Goal: Transaction & Acquisition: Purchase product/service

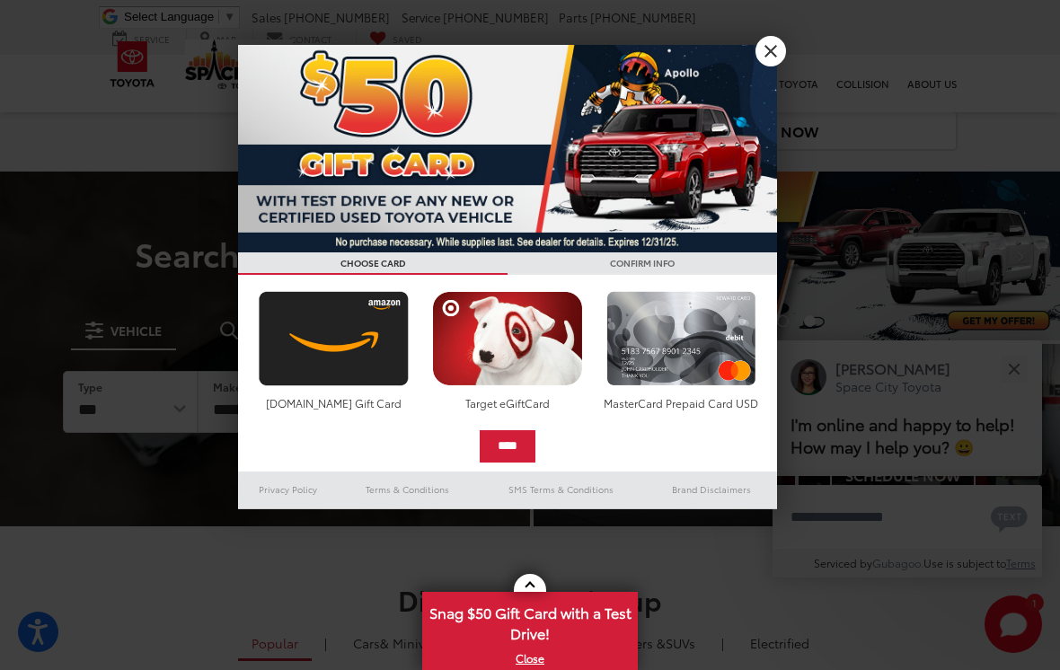
click at [774, 55] on link "X" at bounding box center [771, 51] width 31 height 31
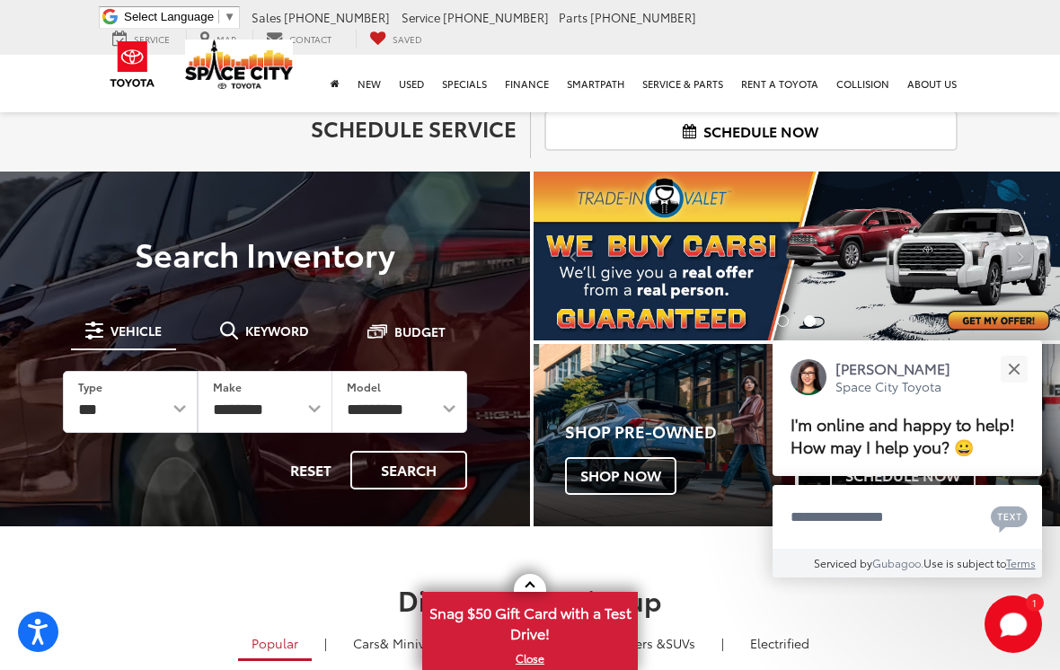
click at [447, 126] on h2 "Schedule Service" at bounding box center [309, 127] width 414 height 23
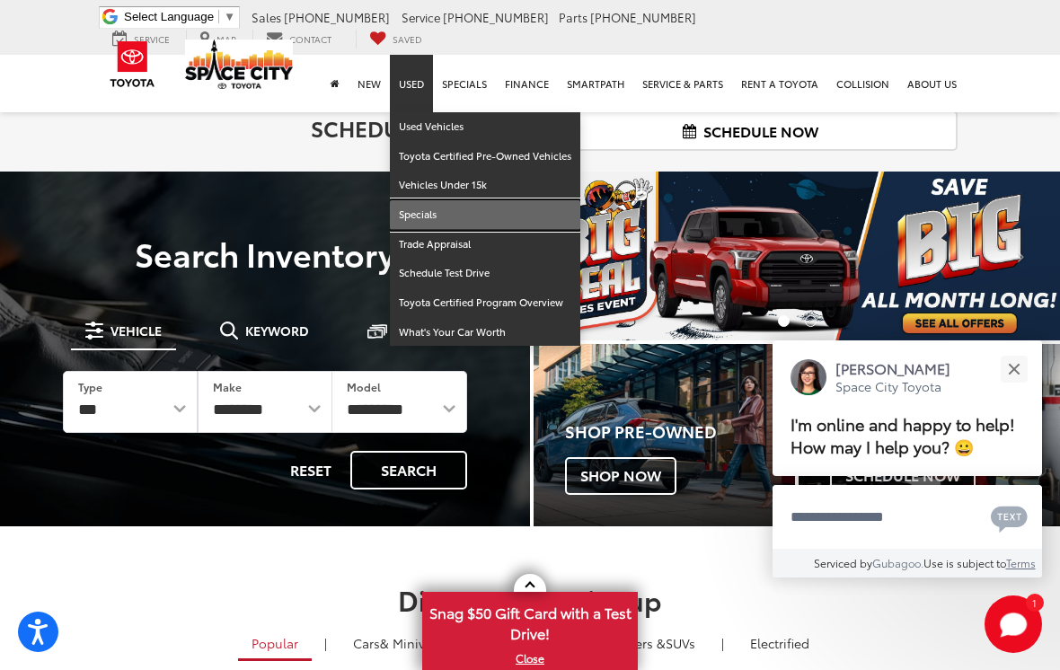
click at [435, 214] on link "Specials" at bounding box center [485, 215] width 191 height 30
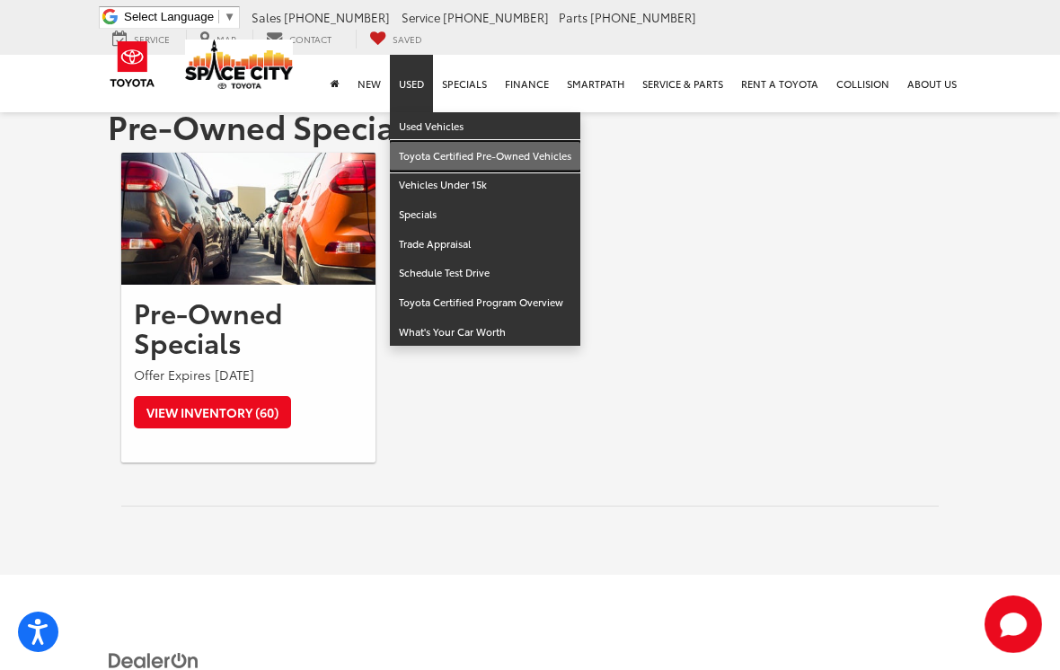
click at [494, 160] on link "Toyota Certified Pre-Owned Vehicles" at bounding box center [485, 157] width 191 height 30
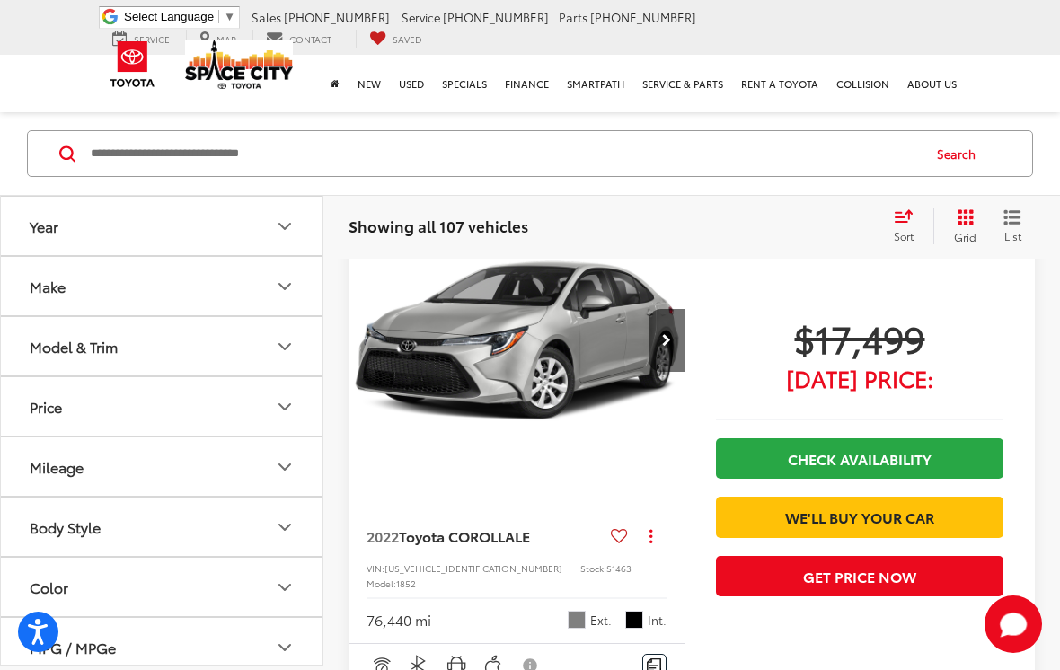
scroll to position [128, 0]
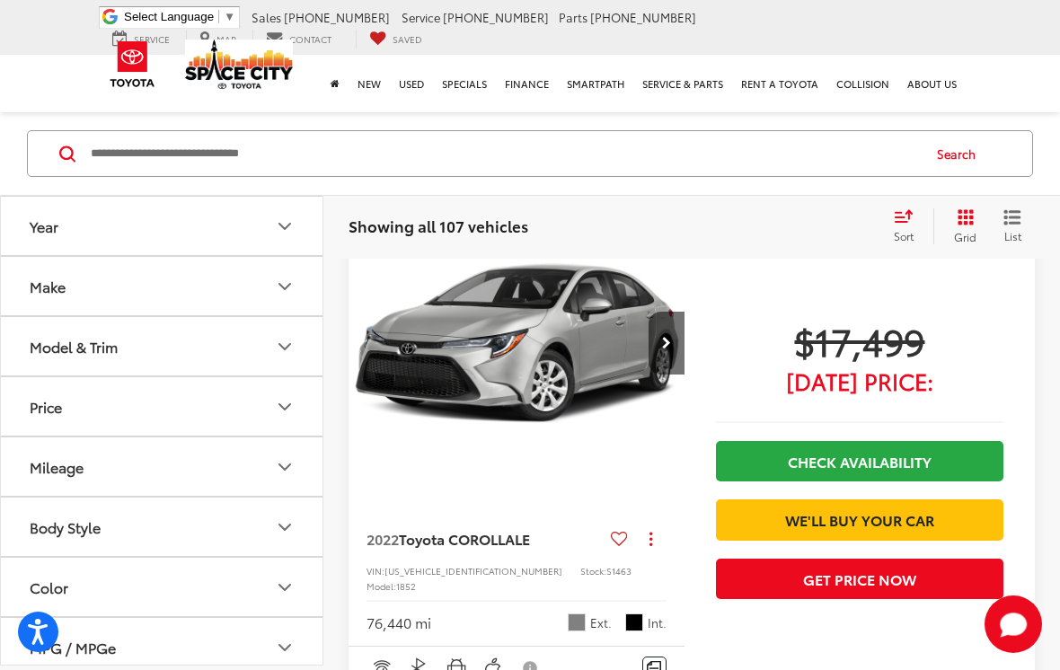
click at [67, 350] on div "Model & Trim" at bounding box center [74, 346] width 88 height 17
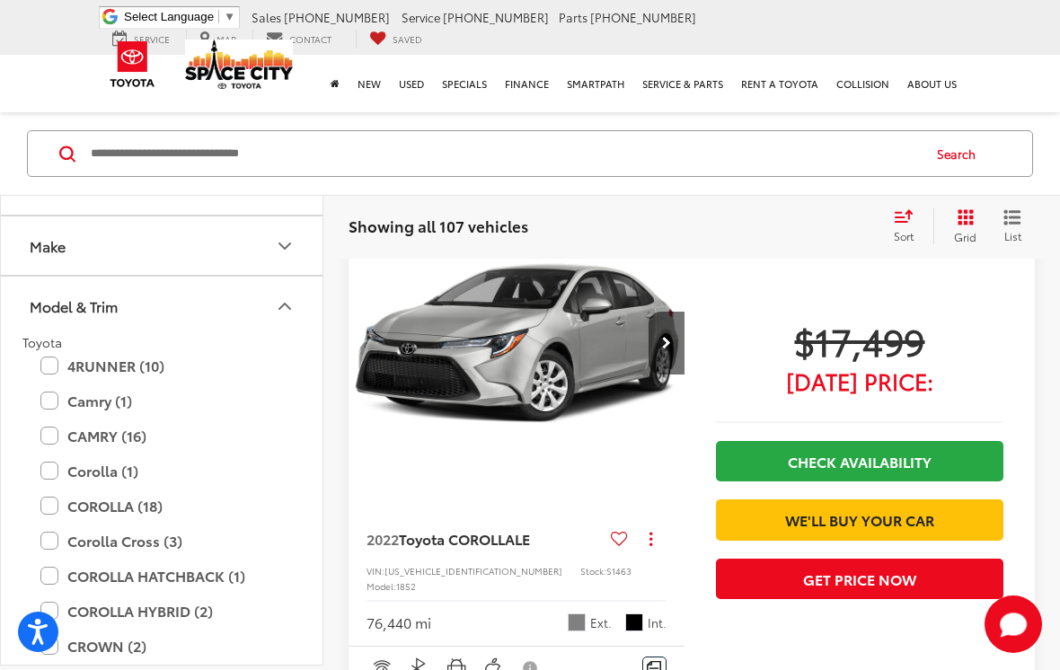
scroll to position [44, 0]
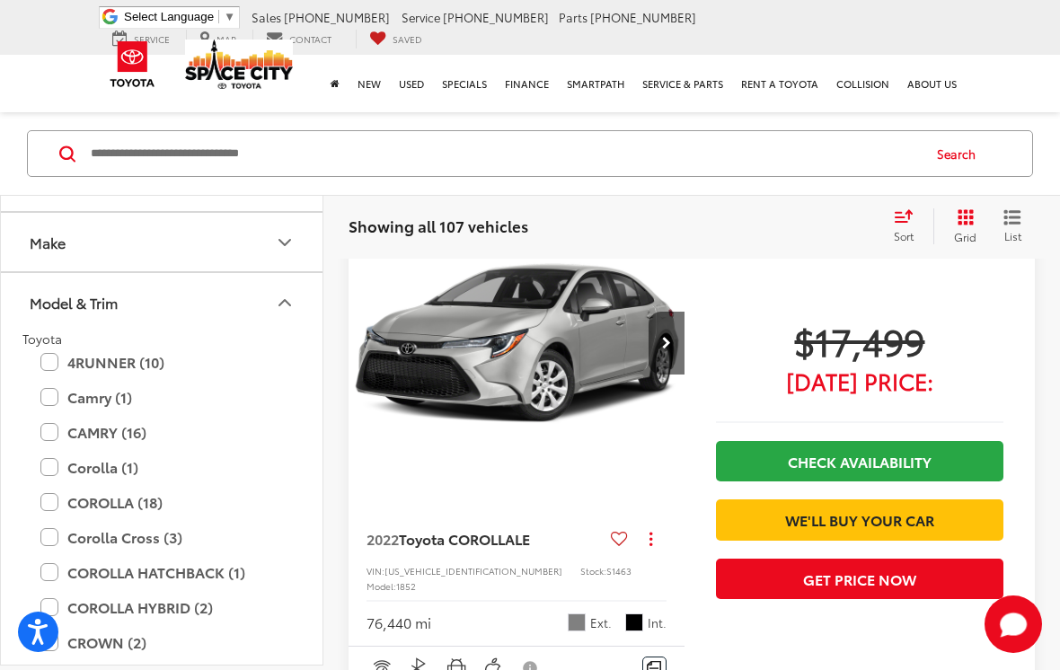
click at [84, 469] on label "Corolla (1)" at bounding box center [161, 467] width 243 height 31
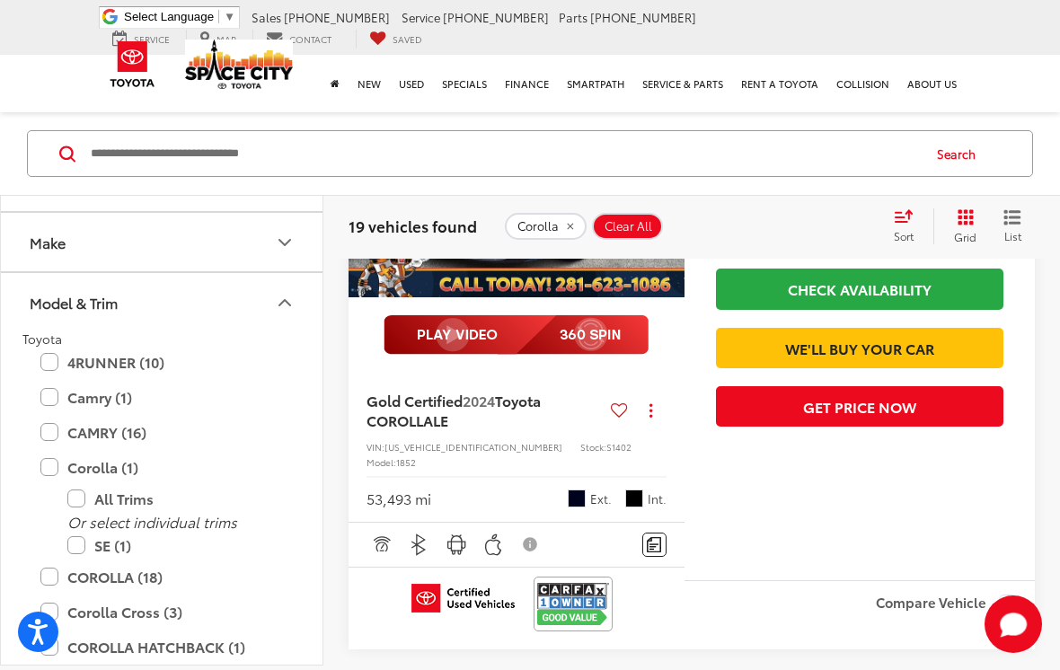
scroll to position [2810, 0]
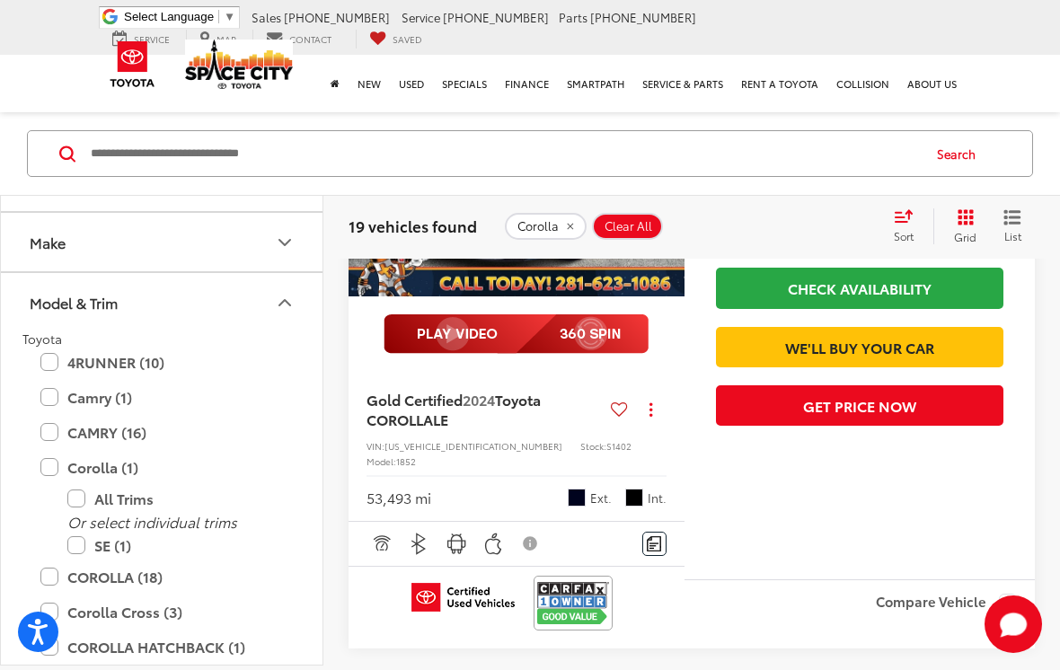
click at [959, 226] on button "Grid" at bounding box center [962, 226] width 57 height 36
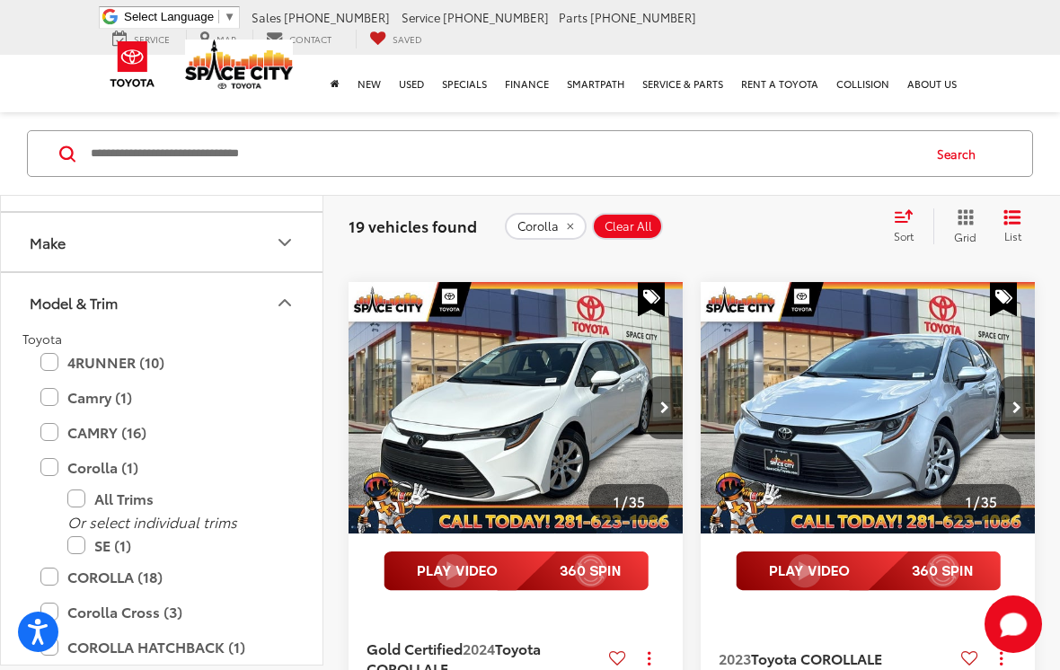
scroll to position [1075, 0]
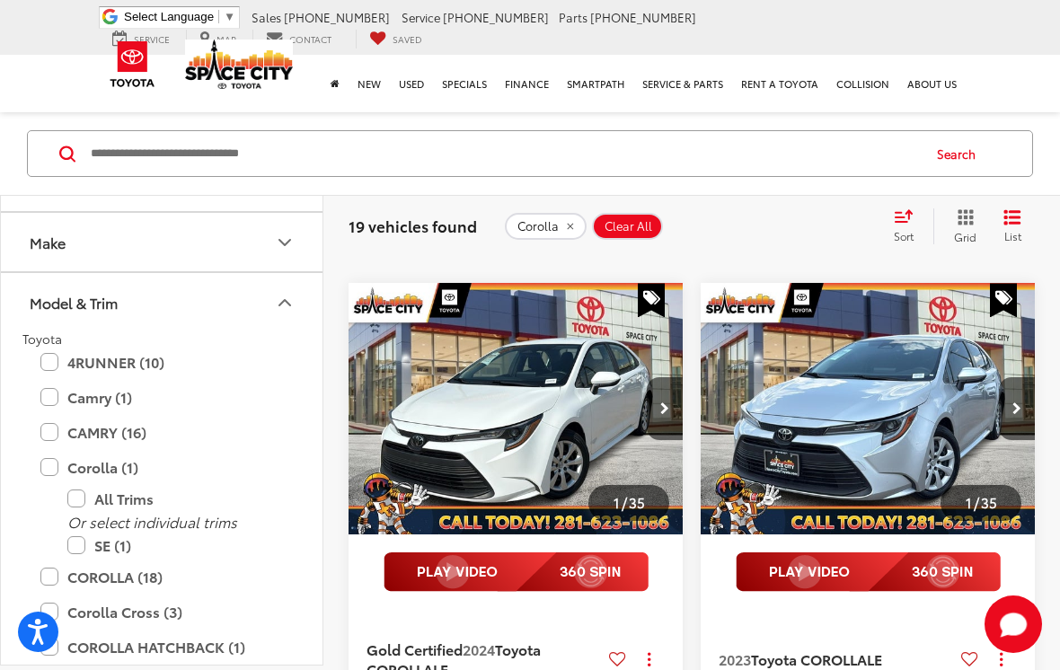
click at [1019, 221] on icon "List View" at bounding box center [1013, 217] width 18 height 16
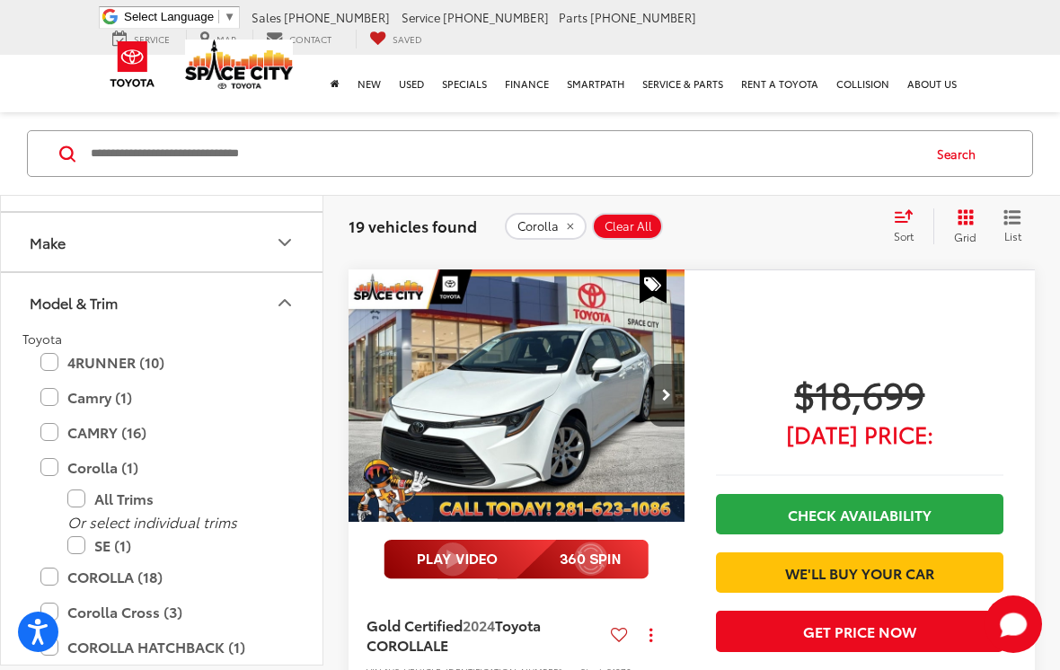
scroll to position [1283, 0]
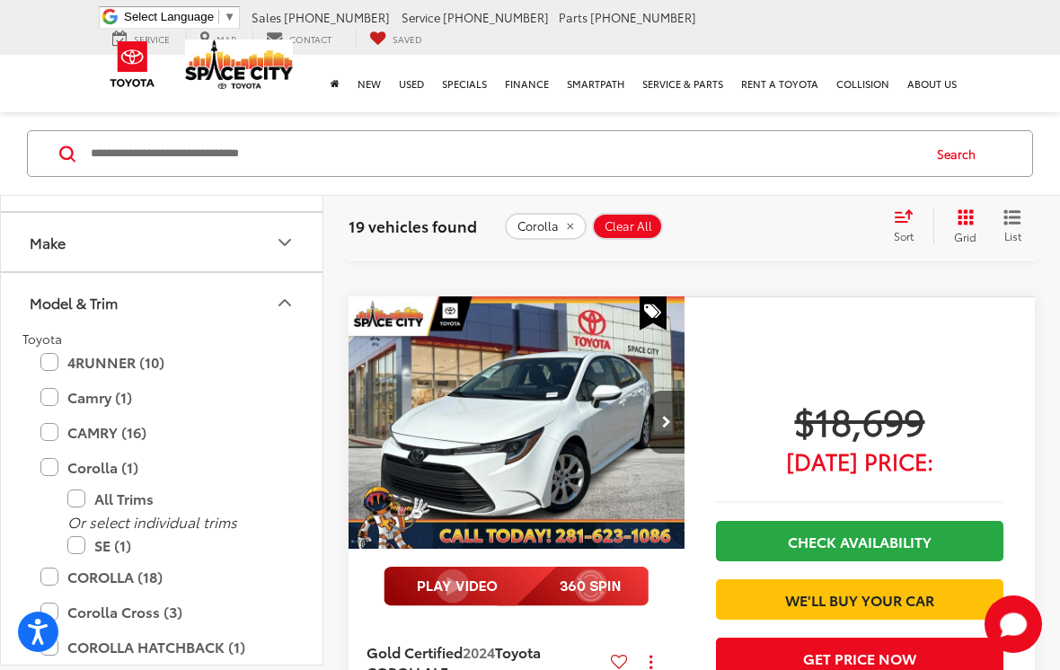
click at [666, 416] on icon "Next image" at bounding box center [666, 422] width 9 height 13
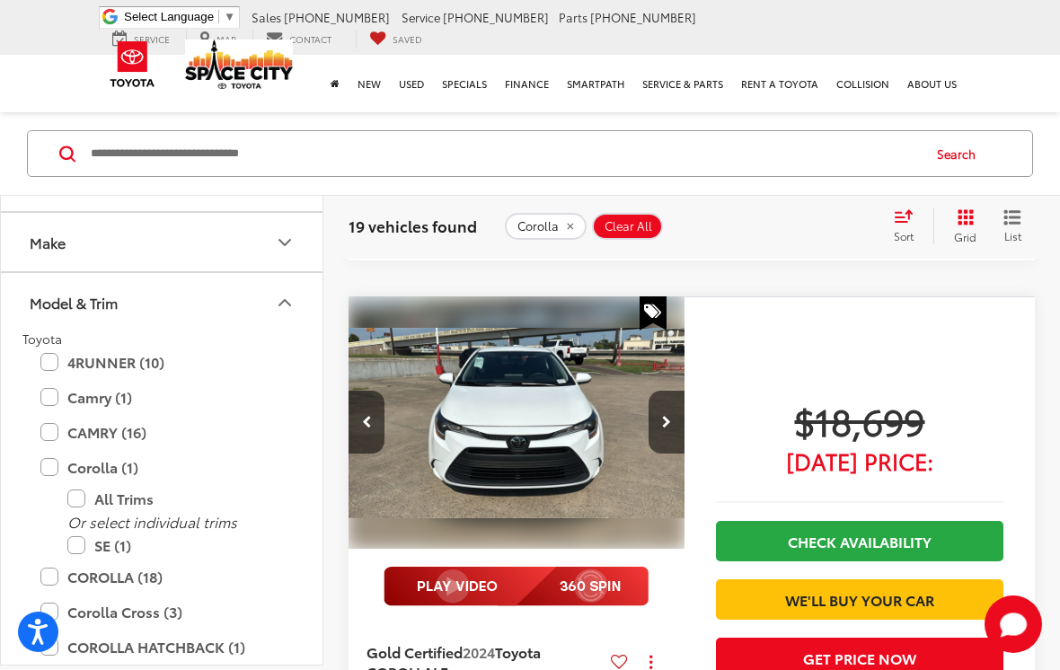
click at [671, 404] on button "Next image" at bounding box center [667, 422] width 36 height 63
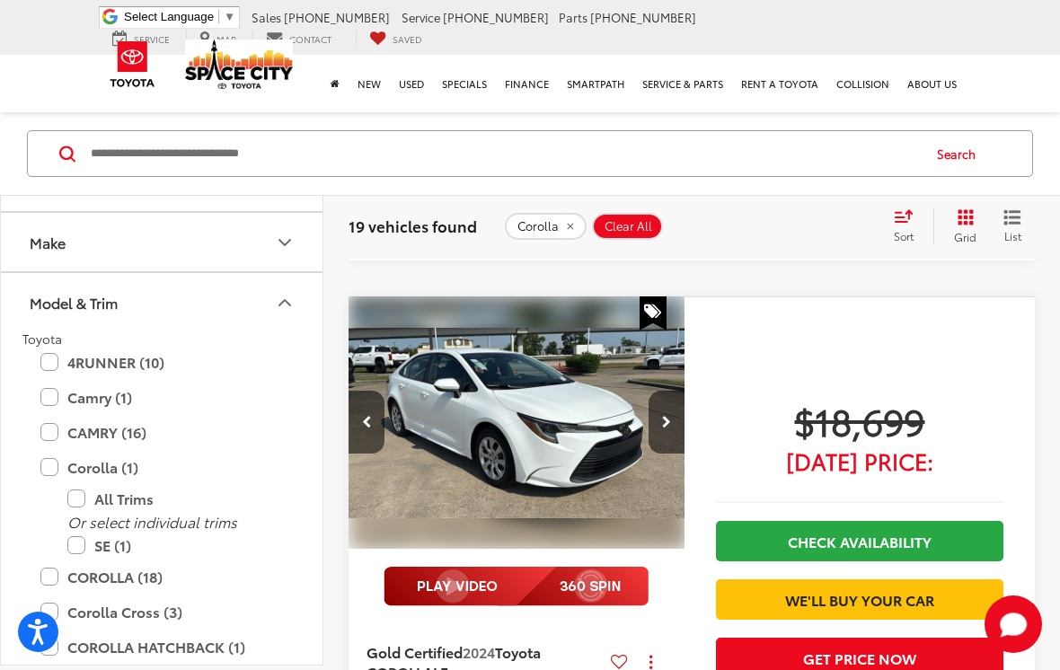
click at [678, 405] on button "Next image" at bounding box center [667, 422] width 36 height 63
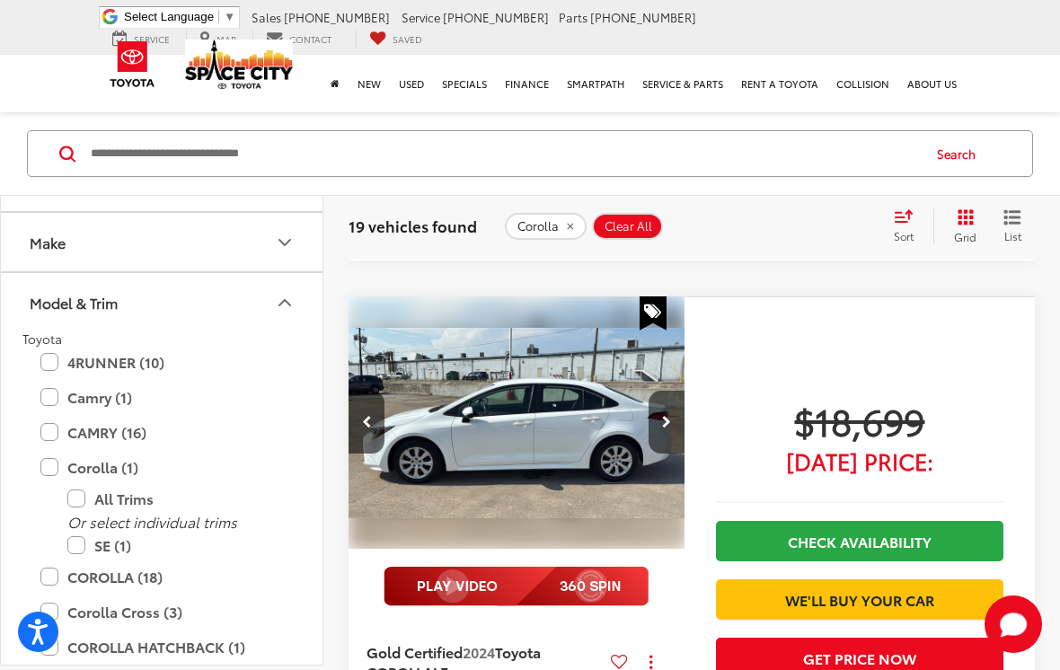
click at [678, 399] on button "Next image" at bounding box center [667, 422] width 36 height 63
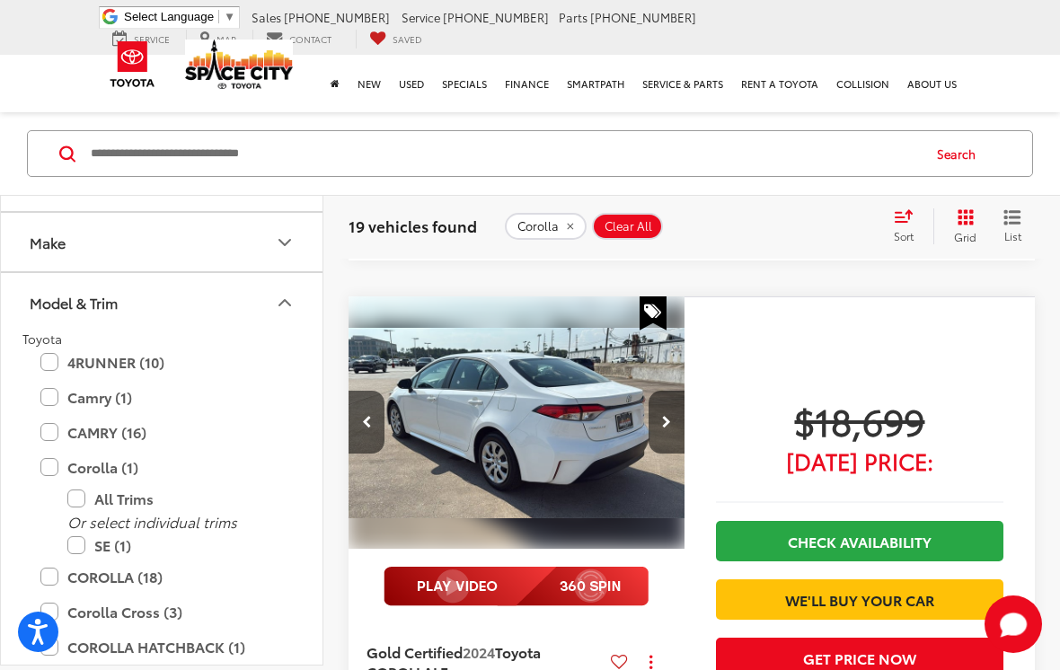
click at [679, 401] on button "Next image" at bounding box center [667, 422] width 36 height 63
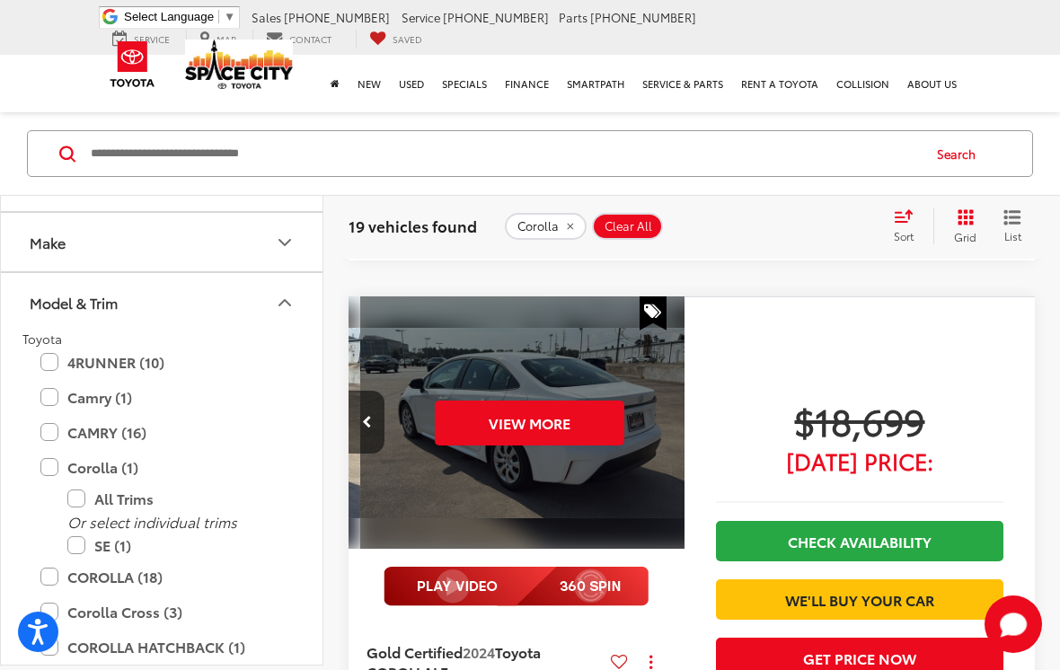
scroll to position [0, 1691]
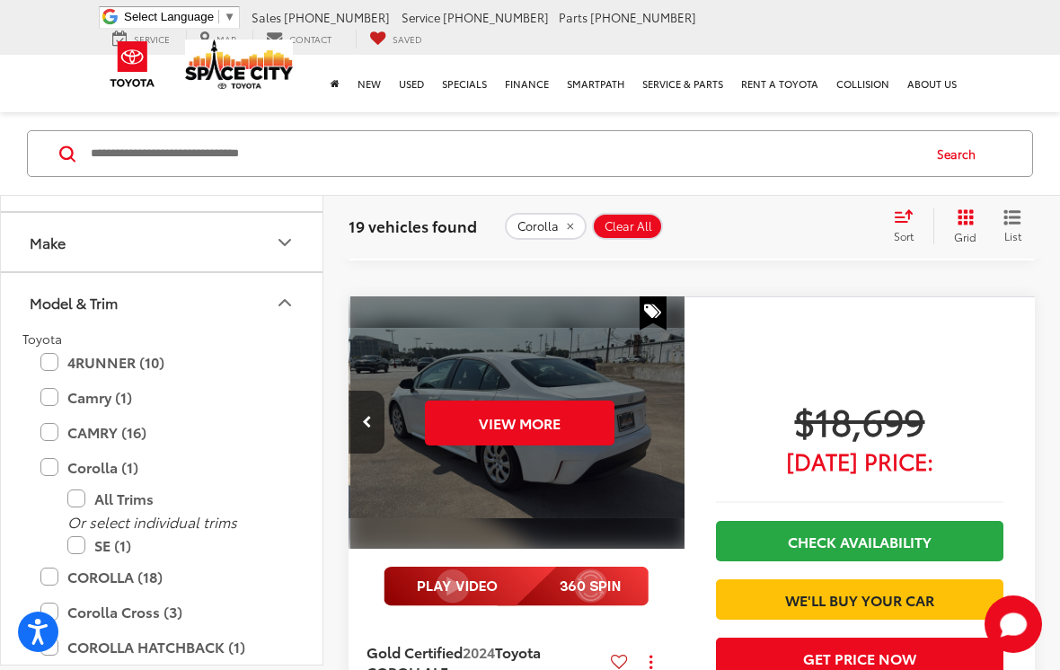
click at [680, 398] on div "View More" at bounding box center [519, 424] width 339 height 254
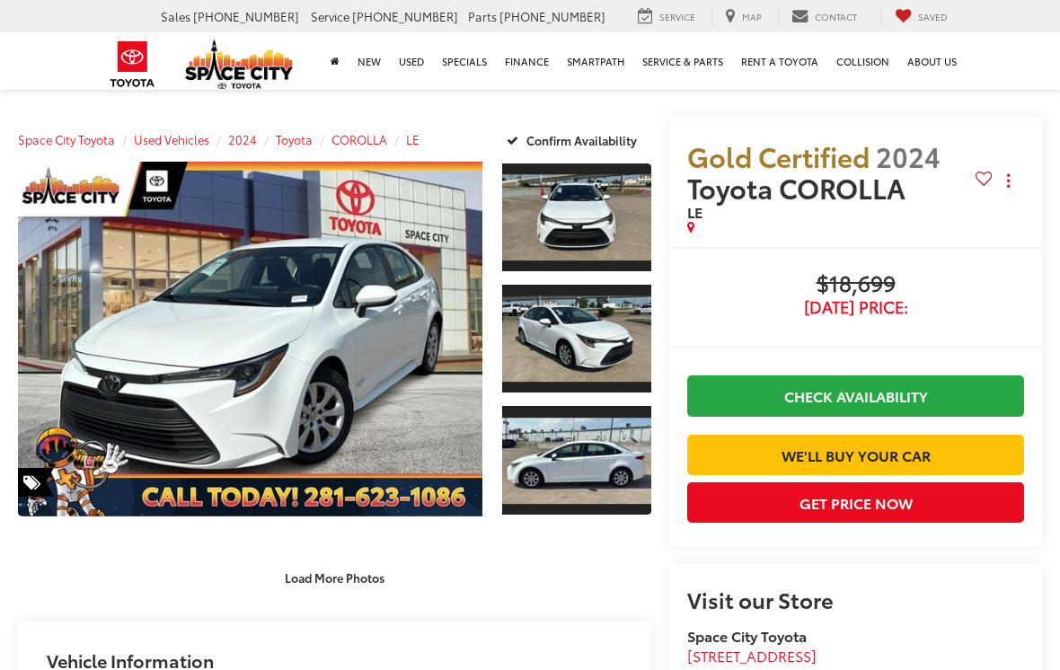
click at [337, 413] on link "Expand Photo 0" at bounding box center [250, 339] width 465 height 355
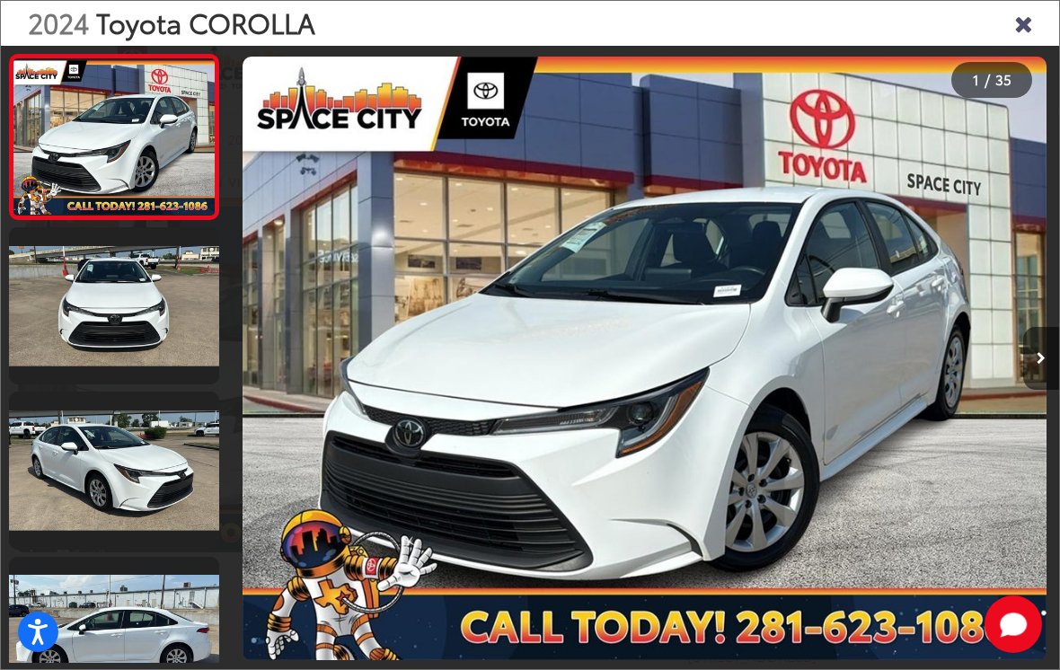
click at [1038, 365] on icon "Next image" at bounding box center [1041, 358] width 9 height 13
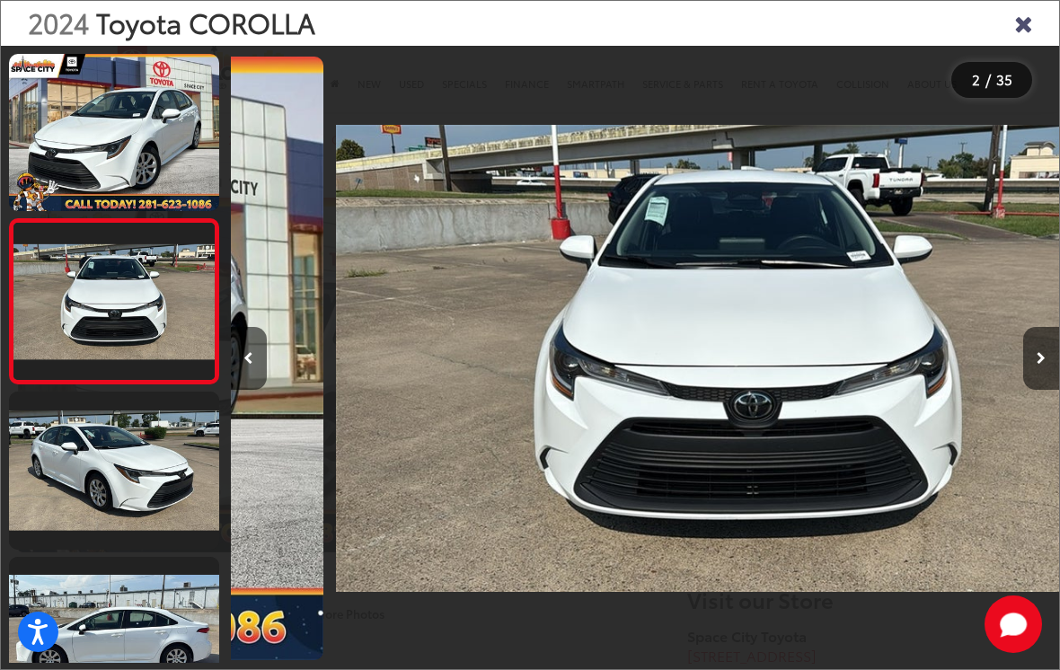
click at [1032, 380] on button "Next image" at bounding box center [1041, 358] width 36 height 63
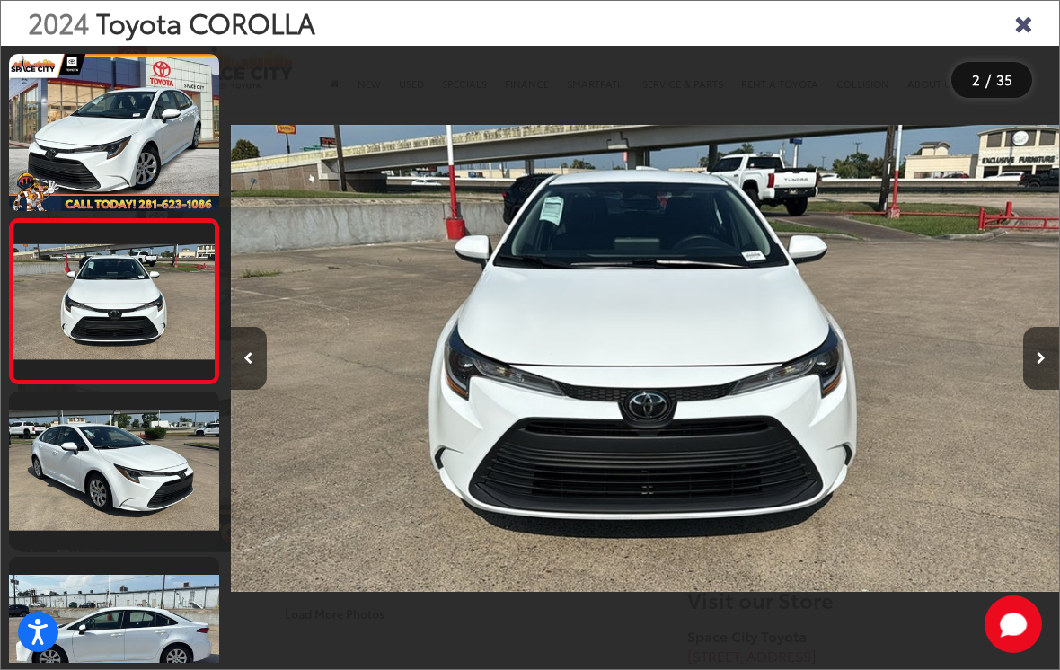
scroll to position [34, 0]
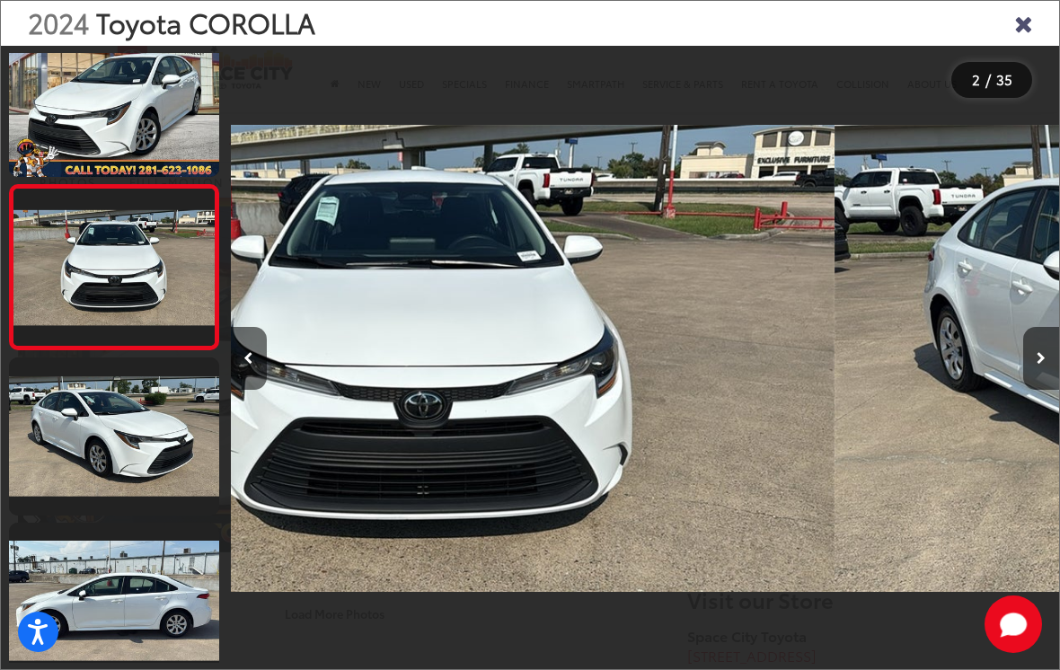
click at [1028, 380] on button "Next image" at bounding box center [1041, 358] width 36 height 63
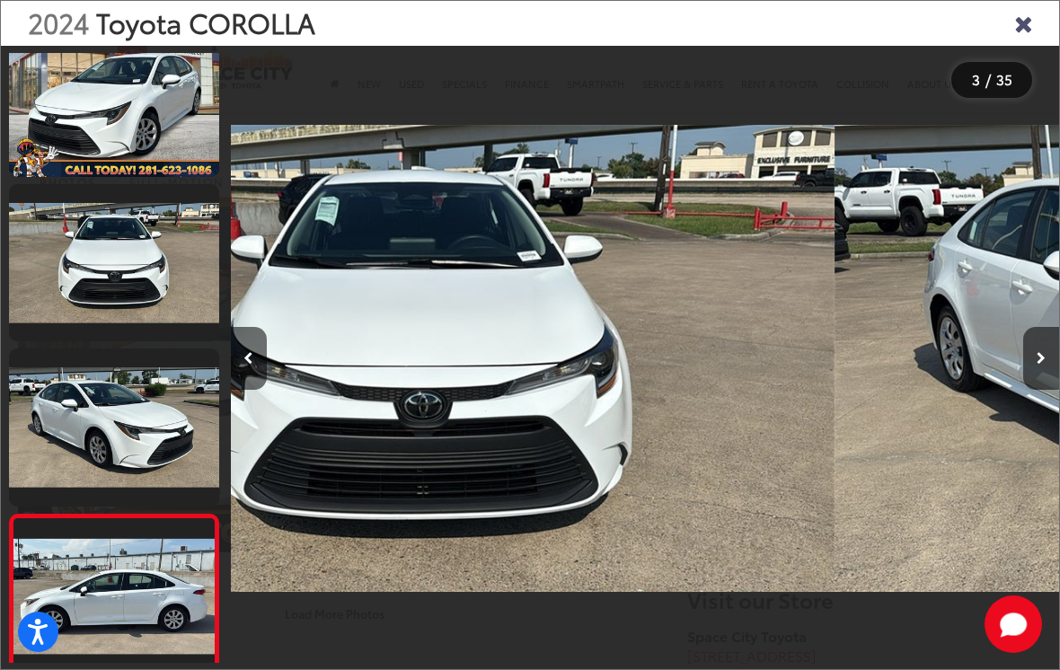
scroll to position [104, 0]
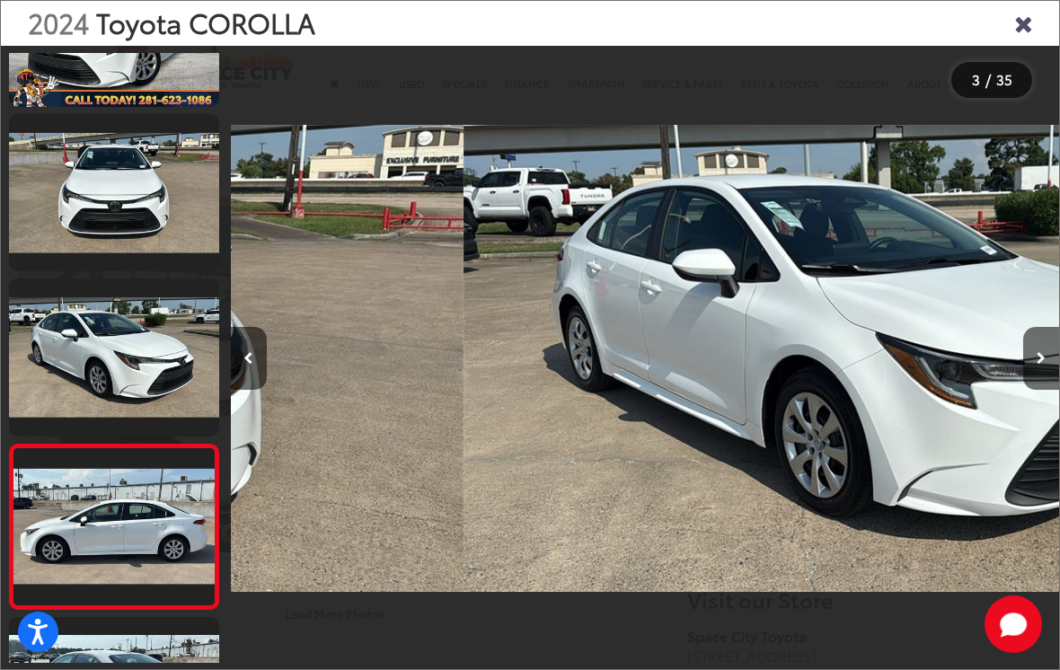
click at [1026, 380] on button "Next image" at bounding box center [1041, 358] width 36 height 63
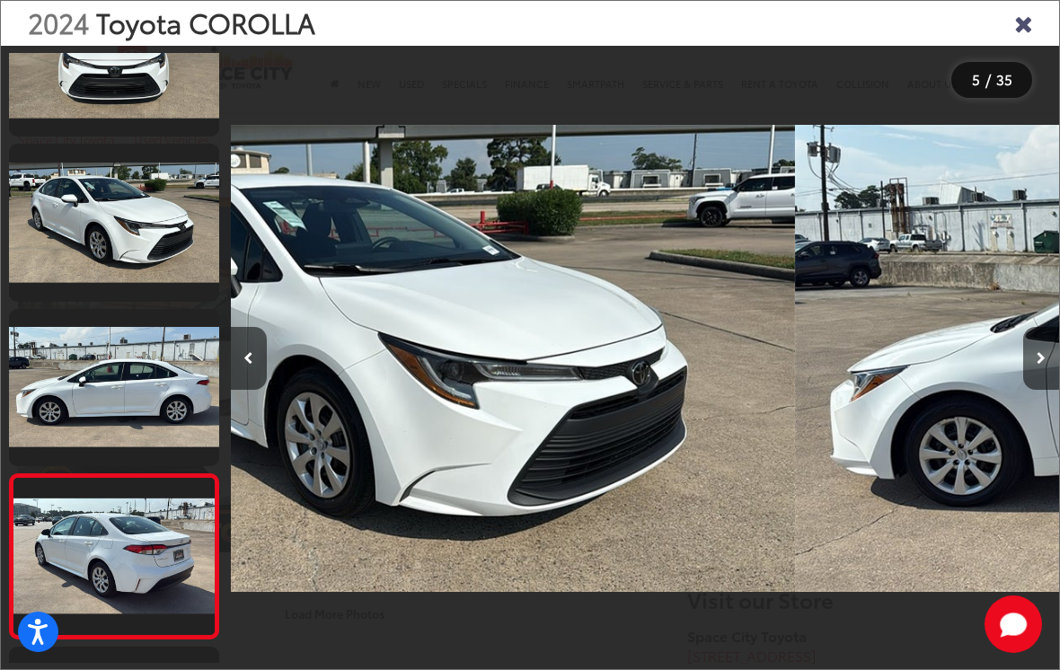
scroll to position [291, 0]
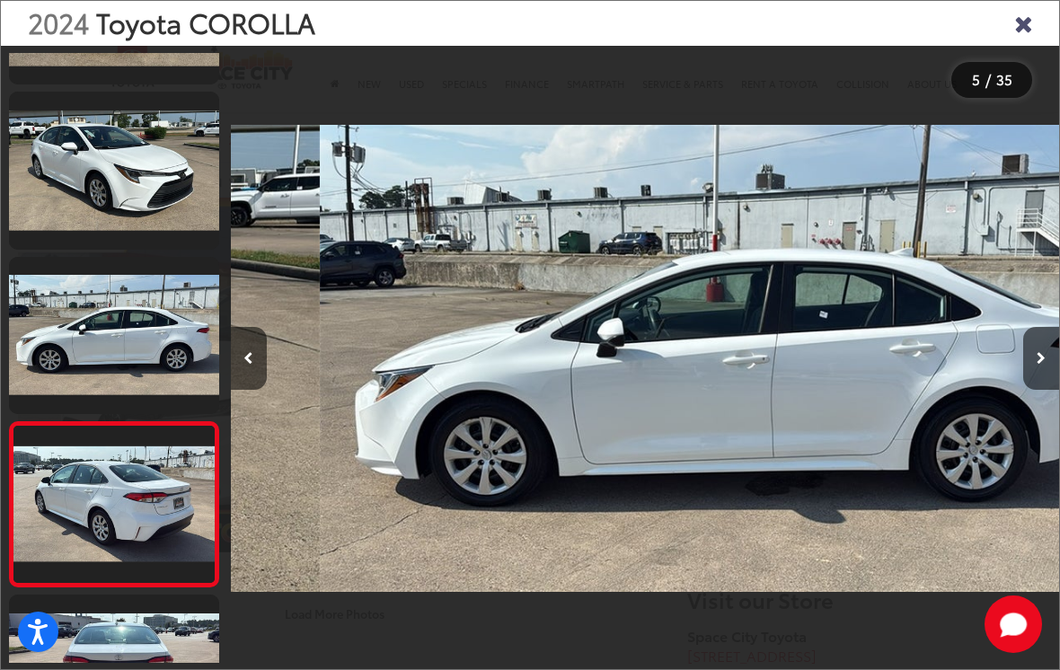
click at [1025, 380] on button "Next image" at bounding box center [1041, 358] width 36 height 63
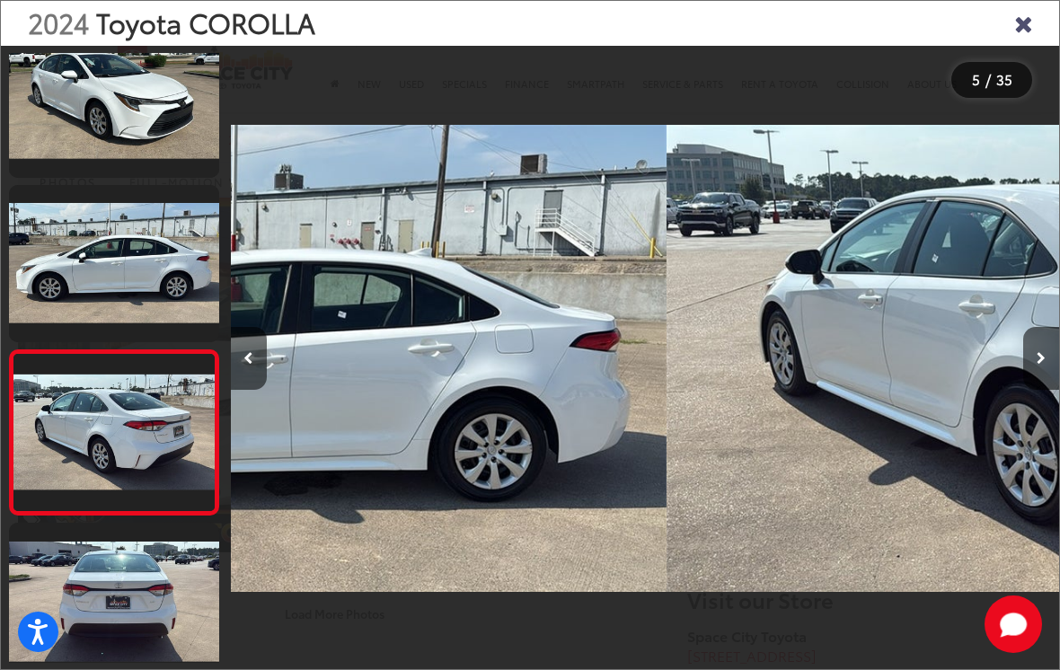
scroll to position [448, 0]
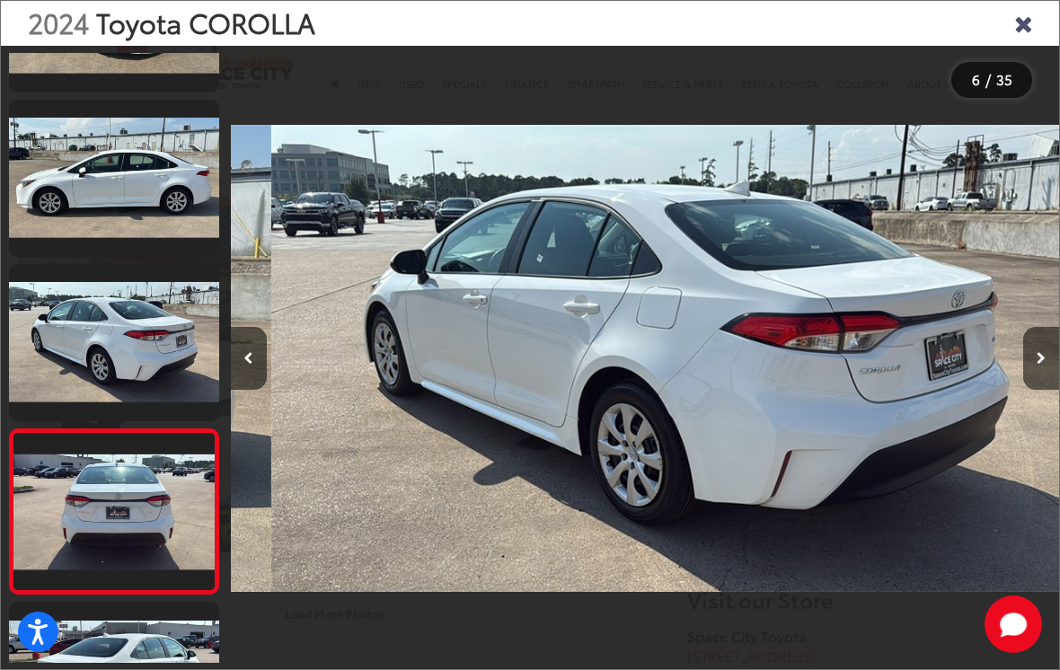
click at [1023, 388] on button "Next image" at bounding box center [1041, 358] width 36 height 63
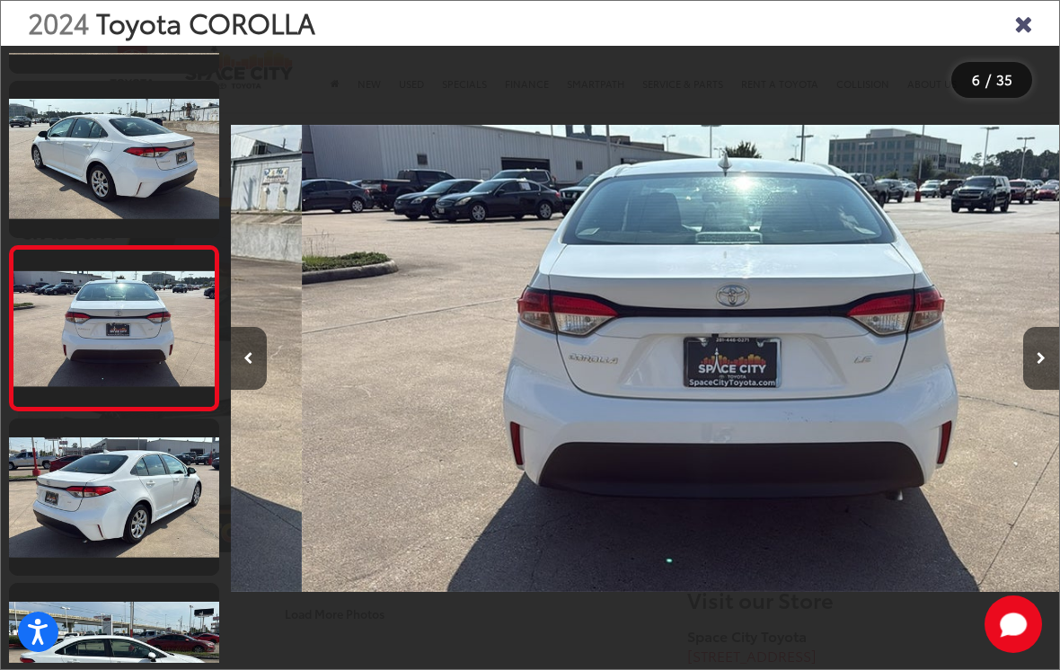
click at [1020, 385] on div at bounding box center [956, 358] width 208 height 625
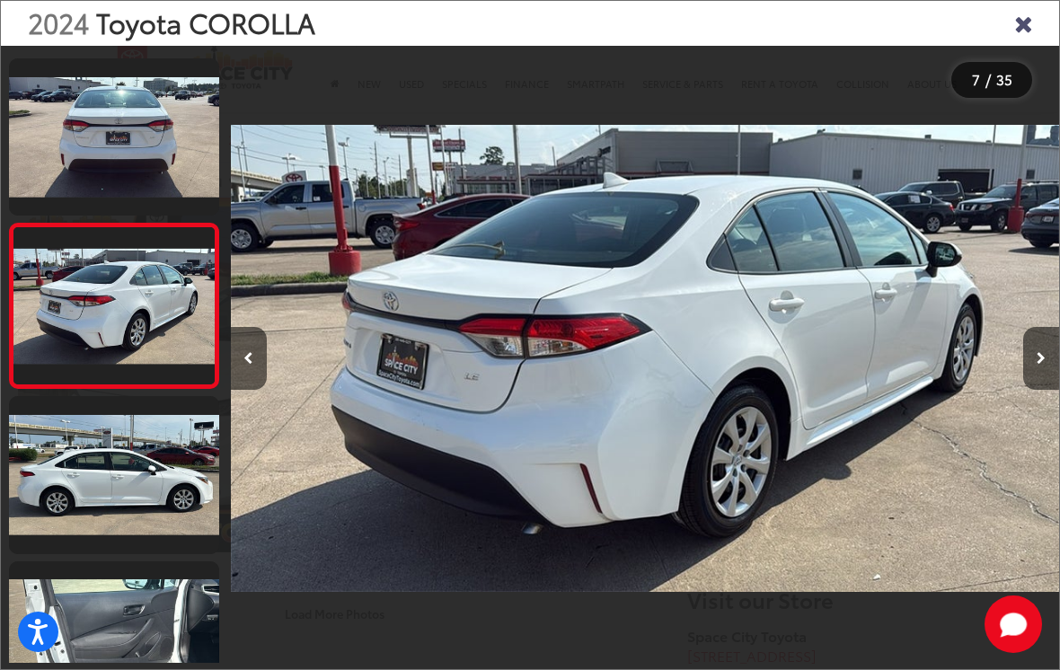
click at [1015, 385] on div at bounding box center [956, 358] width 208 height 625
click at [1011, 384] on div at bounding box center [956, 358] width 208 height 625
click at [1024, 376] on button "Next image" at bounding box center [1041, 358] width 36 height 63
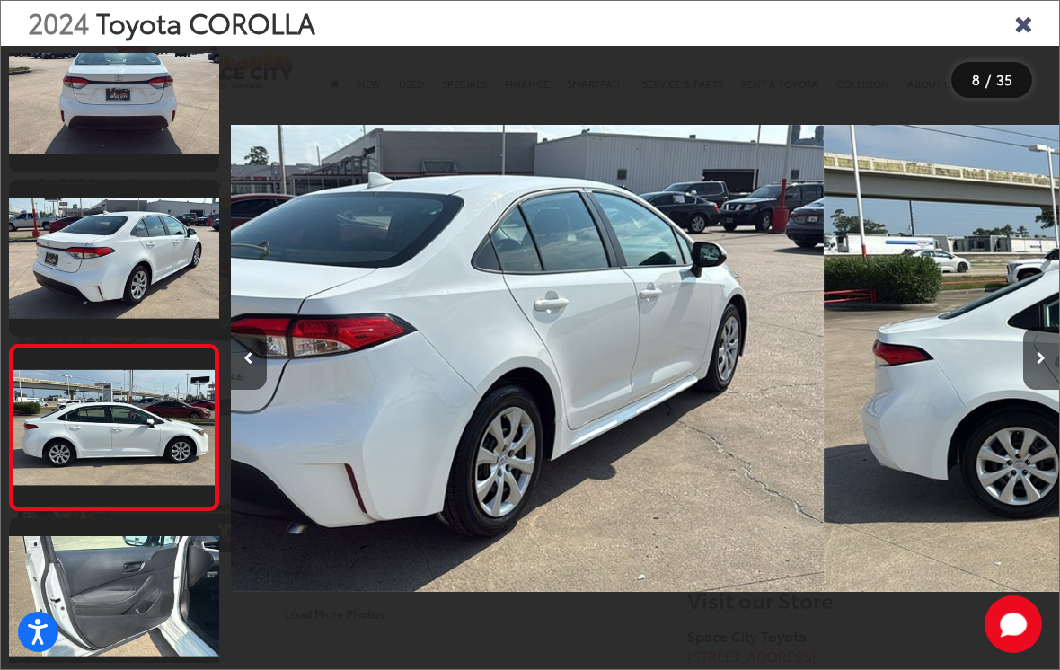
click at [1016, 379] on div at bounding box center [956, 358] width 208 height 625
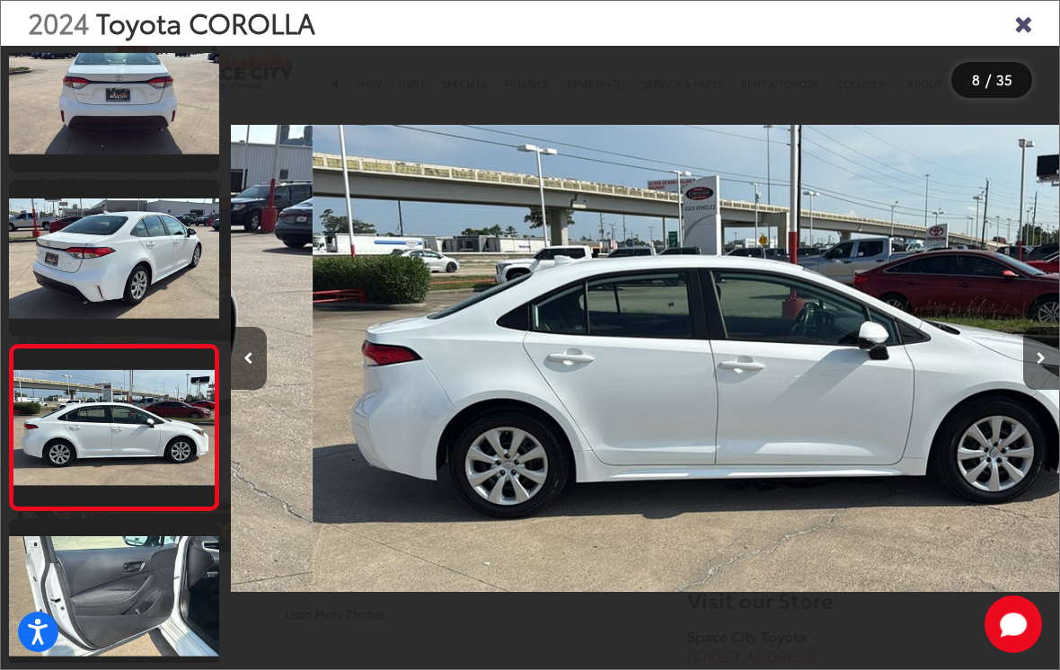
scroll to position [965, 0]
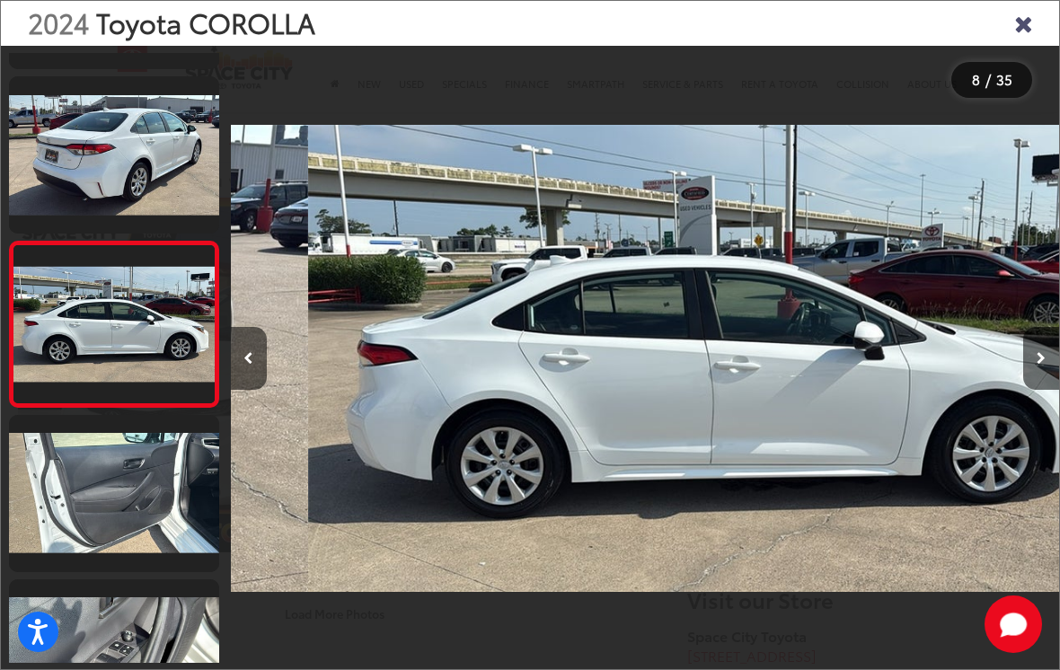
click at [1024, 376] on button "Next image" at bounding box center [1041, 358] width 36 height 63
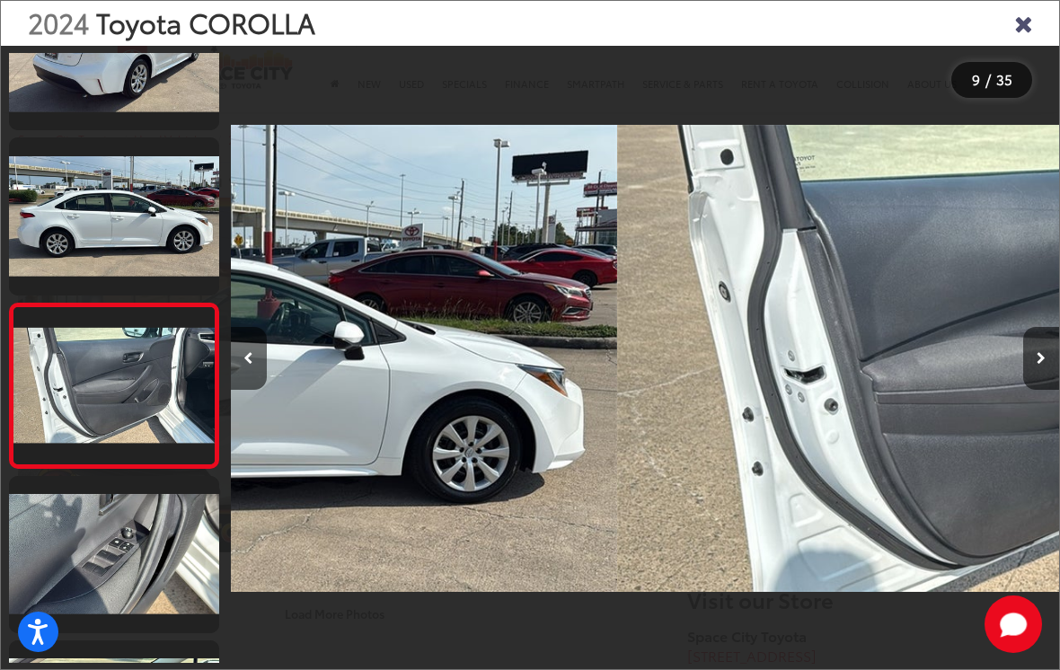
scroll to position [1148, 0]
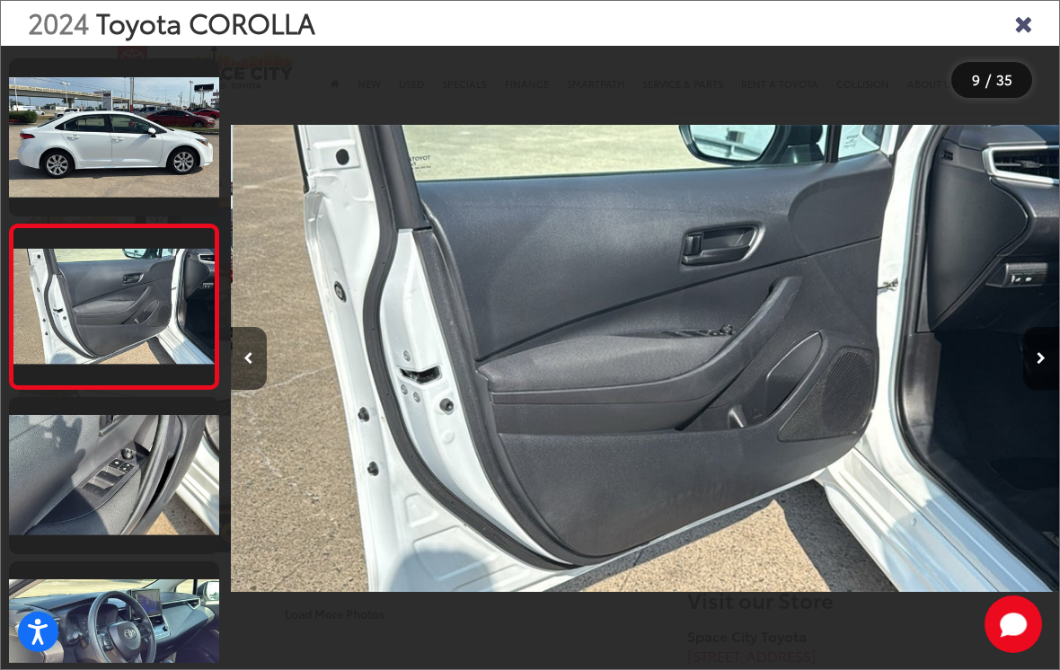
click at [1019, 378] on div at bounding box center [956, 358] width 208 height 625
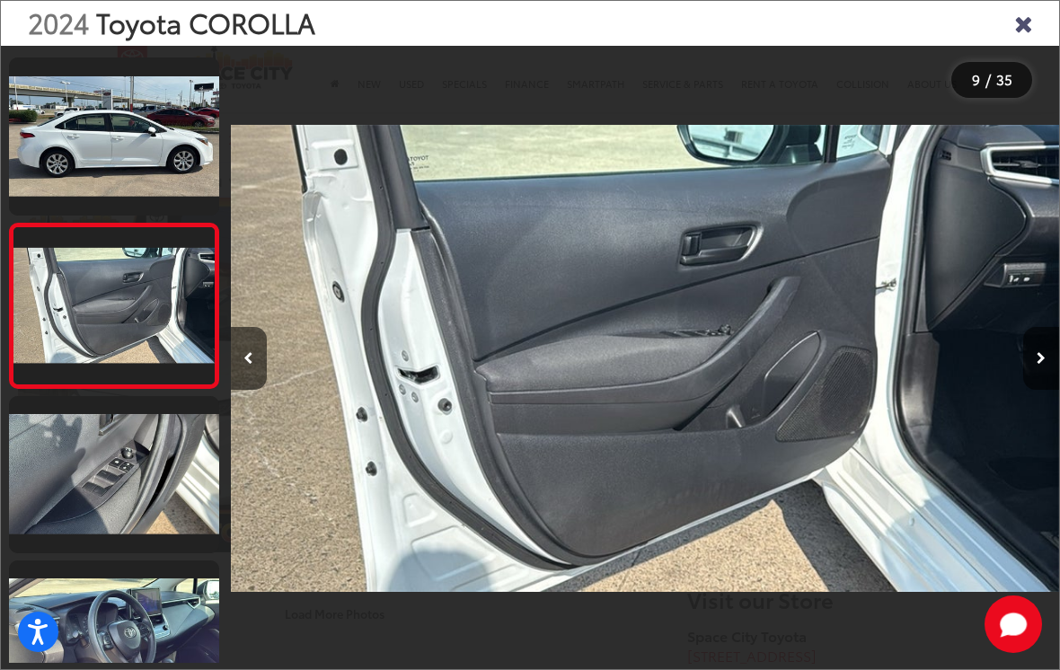
click at [1016, 383] on div at bounding box center [956, 358] width 208 height 625
click at [1015, 375] on div at bounding box center [956, 358] width 208 height 625
click at [1006, 379] on div at bounding box center [956, 358] width 208 height 625
click at [1017, 378] on div at bounding box center [956, 358] width 208 height 625
click at [1020, 377] on div at bounding box center [956, 358] width 208 height 625
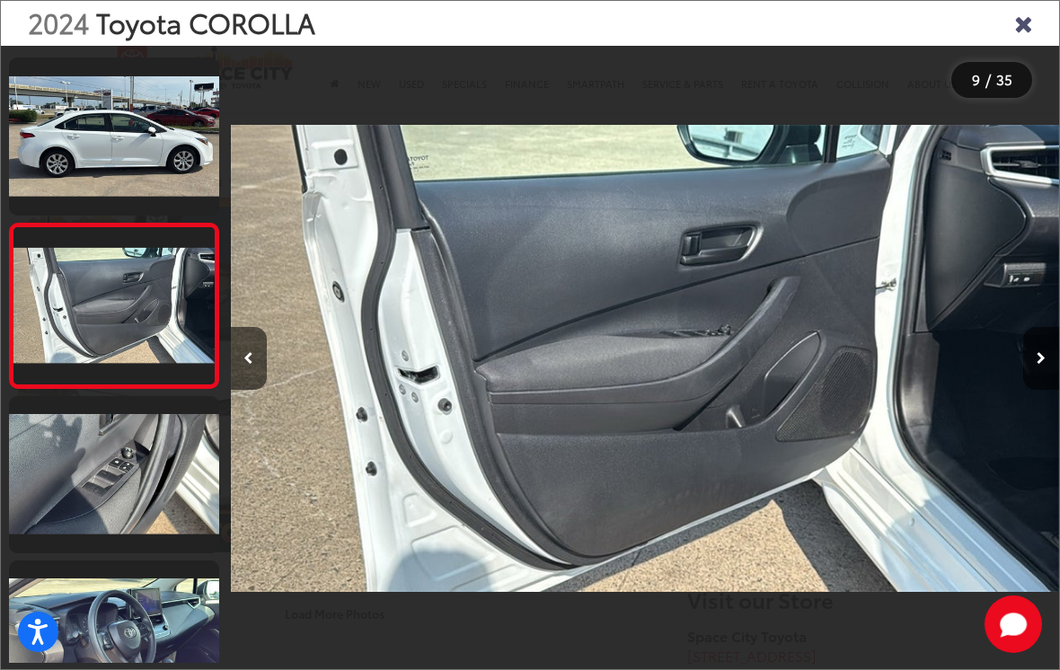
click at [1030, 368] on button "Next image" at bounding box center [1041, 358] width 36 height 63
click at [1033, 365] on button "Next image" at bounding box center [1041, 358] width 36 height 63
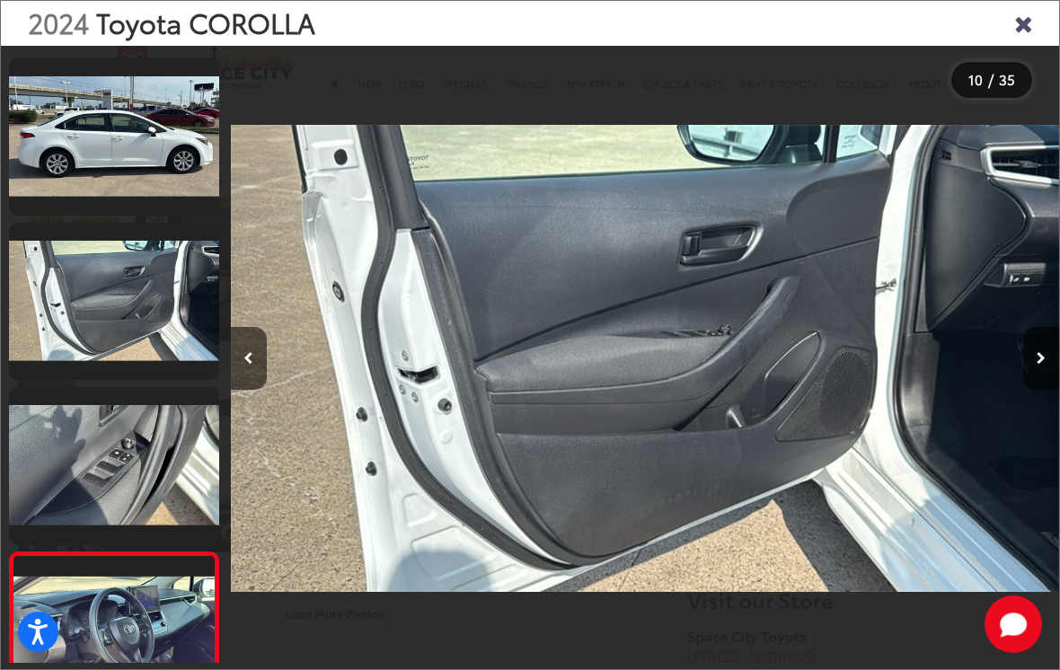
scroll to position [0, 7010]
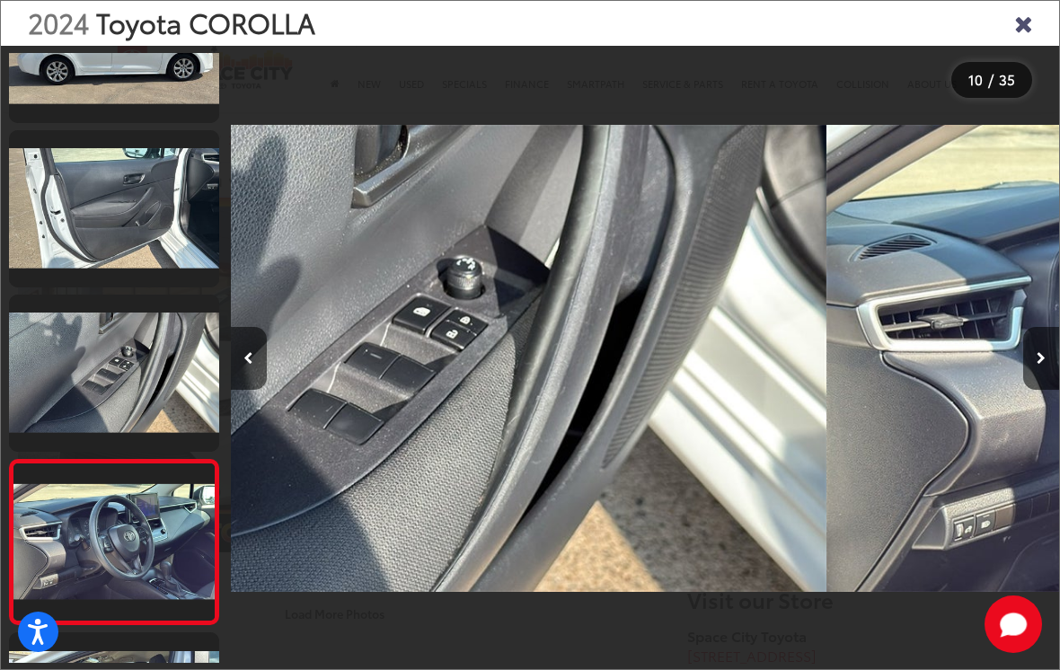
click at [1034, 356] on button "Next image" at bounding box center [1041, 358] width 36 height 63
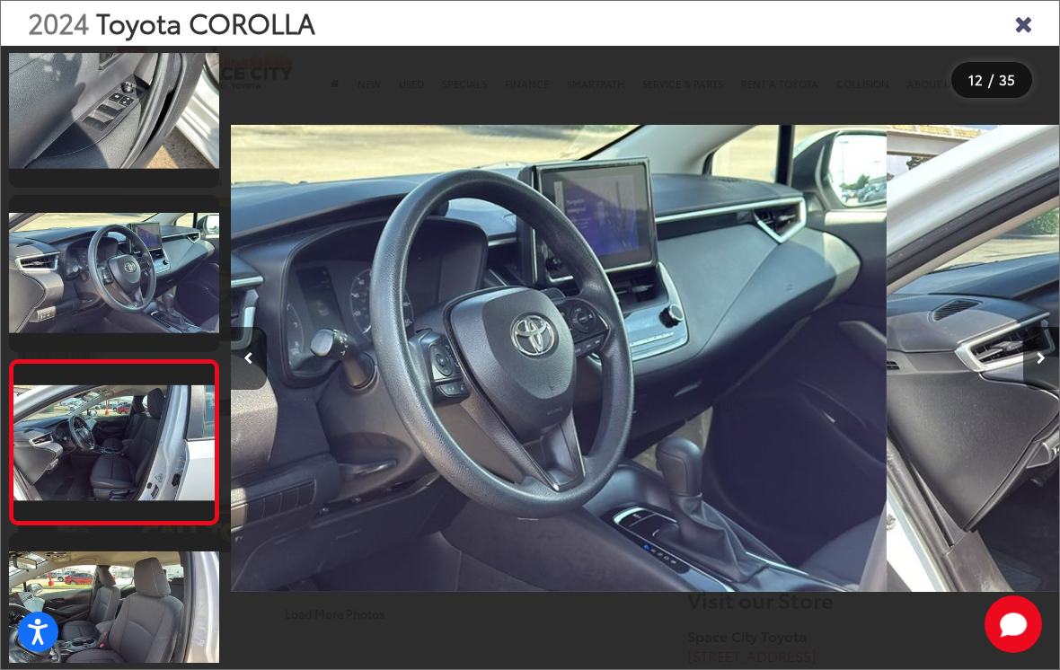
click at [1030, 359] on button "Next image" at bounding box center [1041, 358] width 36 height 63
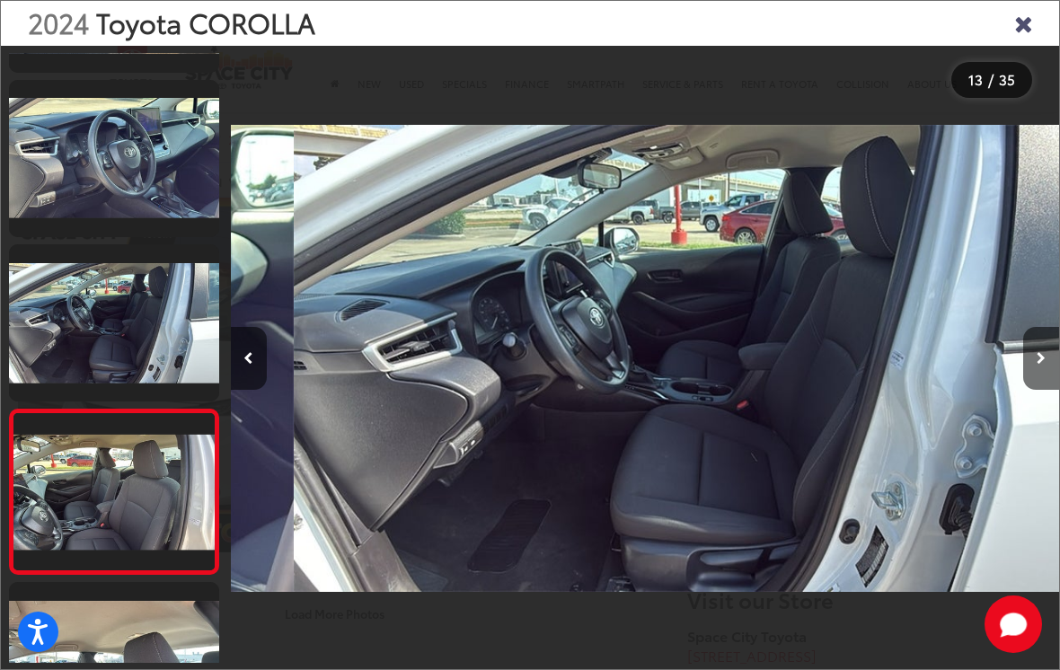
click at [1035, 359] on button "Next image" at bounding box center [1041, 358] width 36 height 63
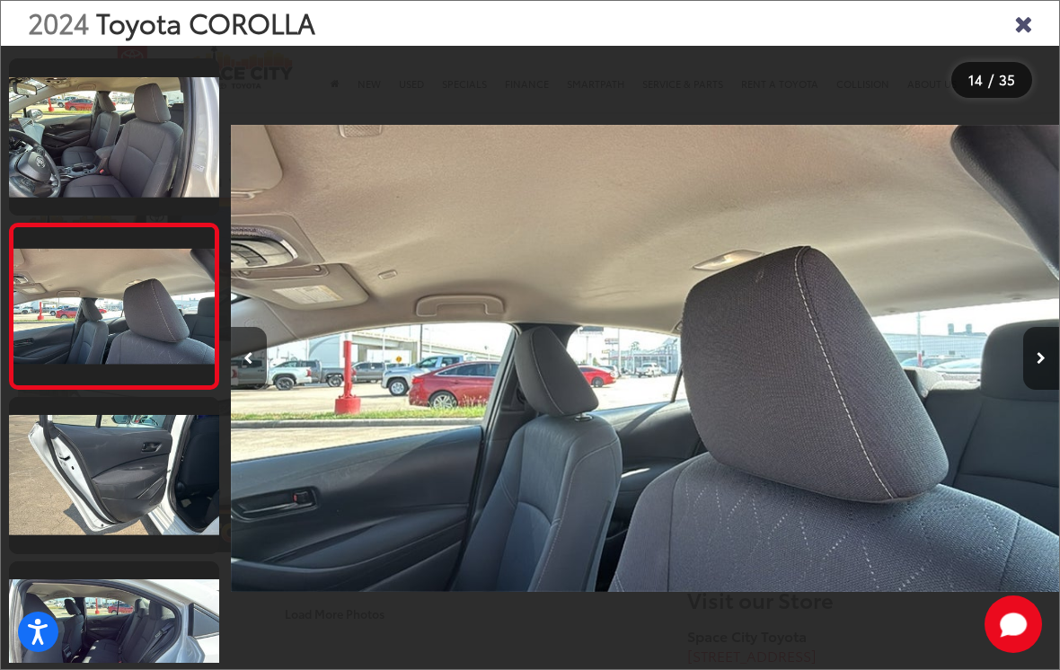
click at [1019, 33] on icon "Close gallery" at bounding box center [1024, 22] width 18 height 23
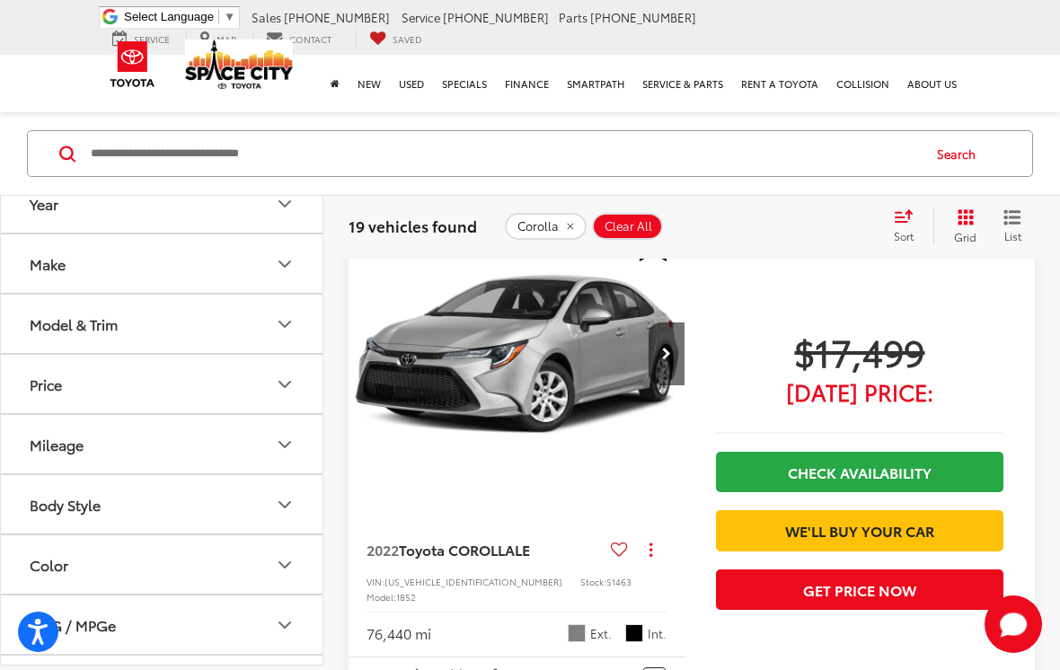
scroll to position [111, 0]
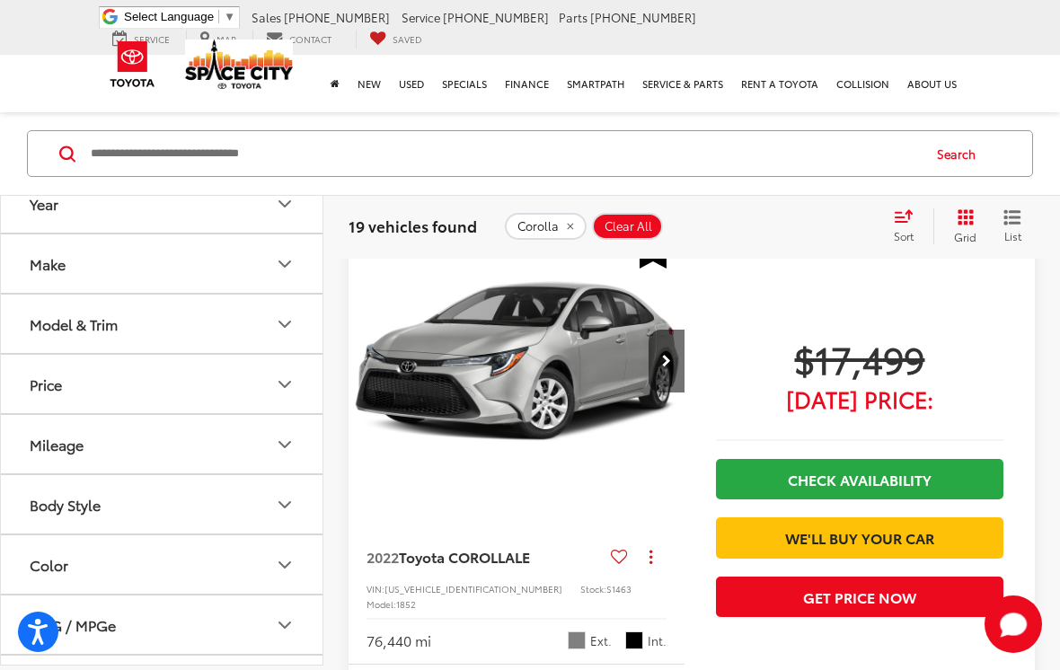
click at [39, 327] on div "Model & Trim" at bounding box center [74, 323] width 88 height 17
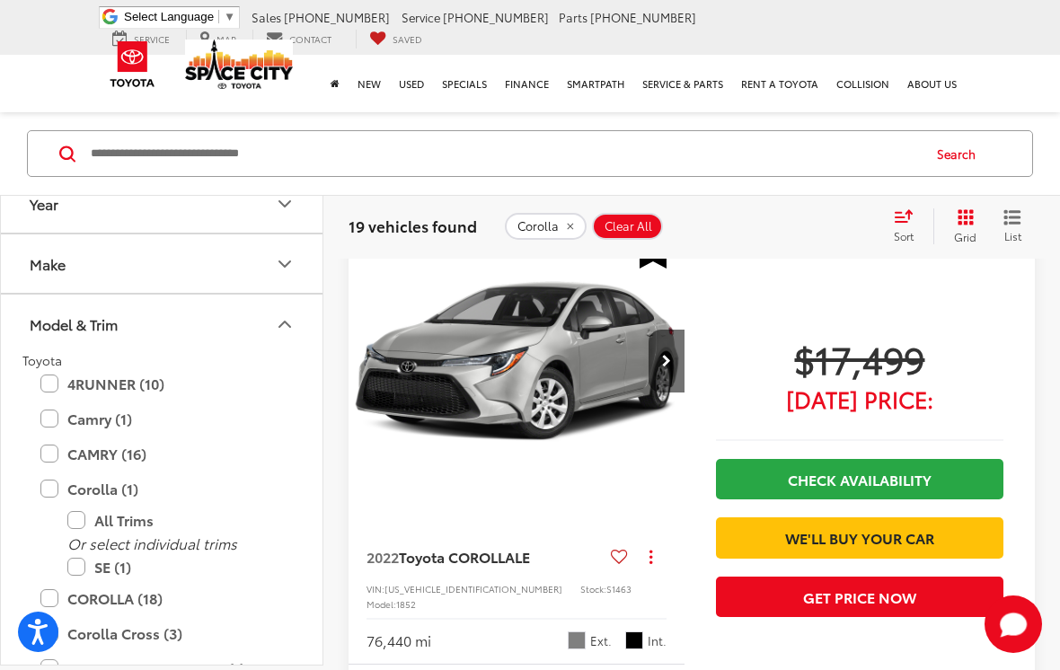
click at [50, 589] on label "COROLLA (18)" at bounding box center [161, 597] width 243 height 31
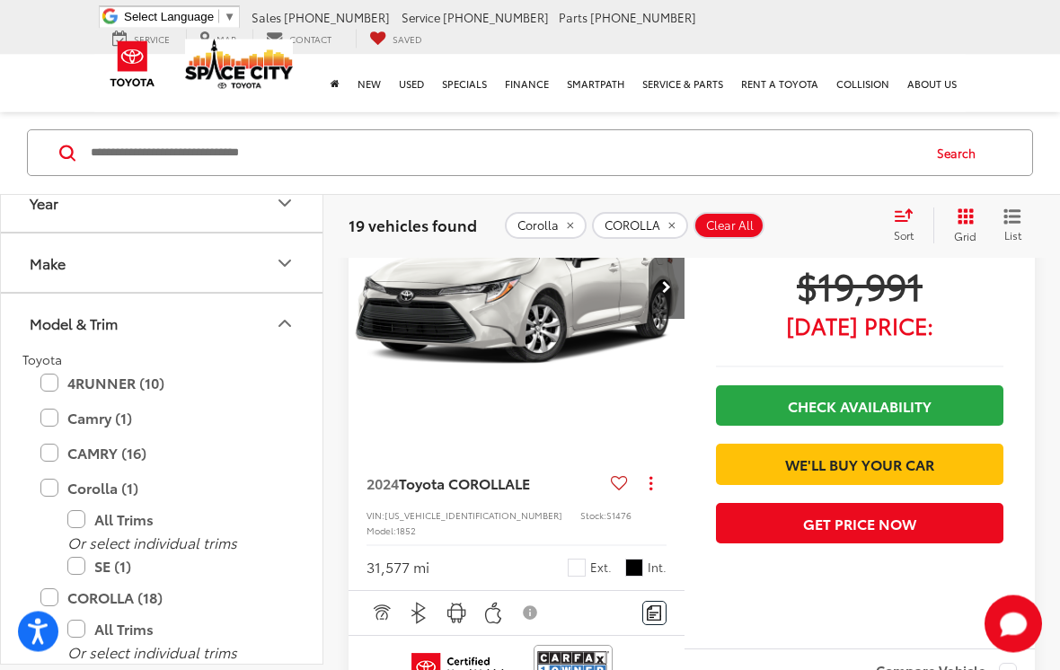
scroll to position [7382, 0]
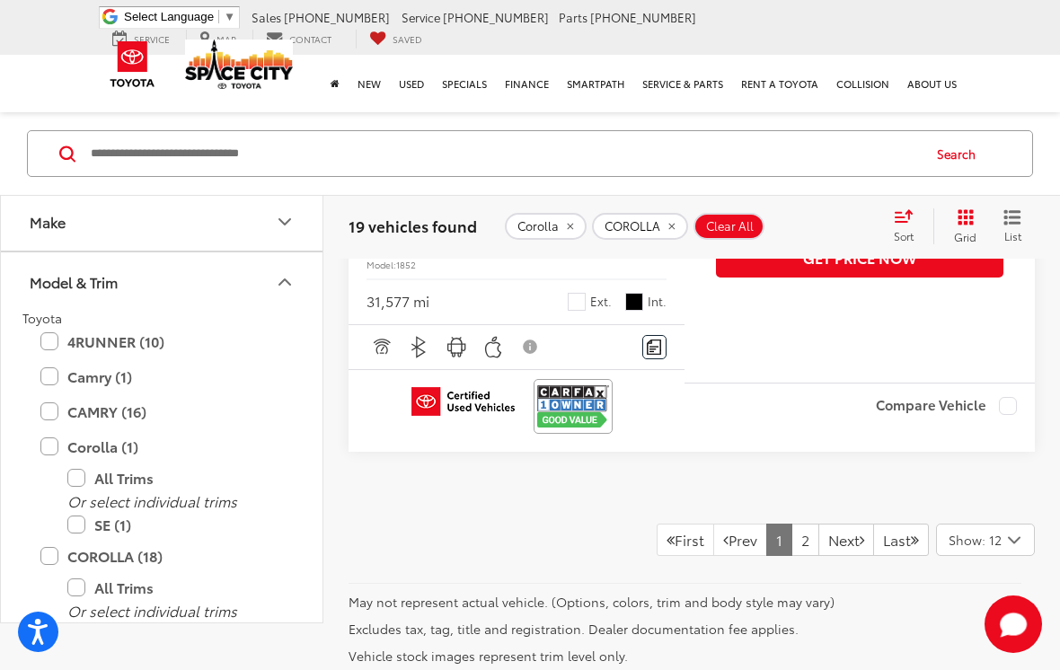
click at [792, 524] on link "2" at bounding box center [806, 540] width 28 height 32
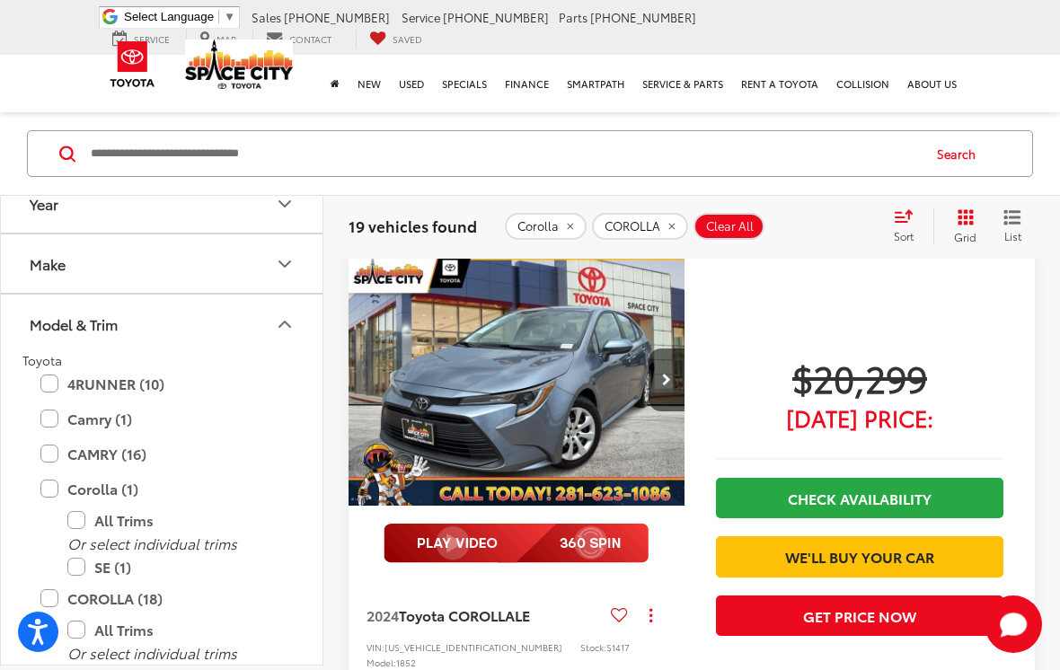
scroll to position [720, 0]
